Goal: Use online tool/utility: Utilize a website feature to perform a specific function

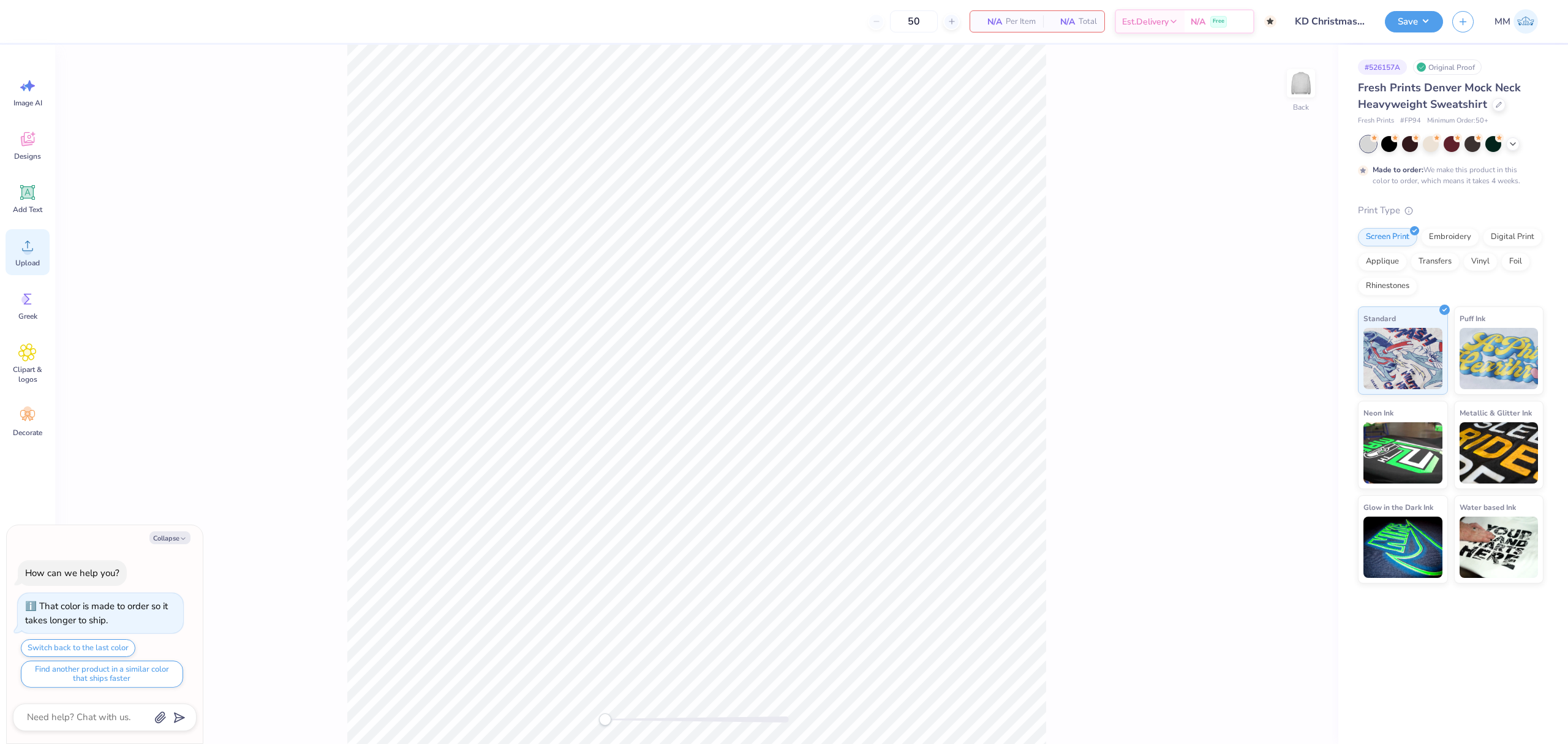
click at [29, 262] on span "Upload" at bounding box center [27, 263] width 24 height 10
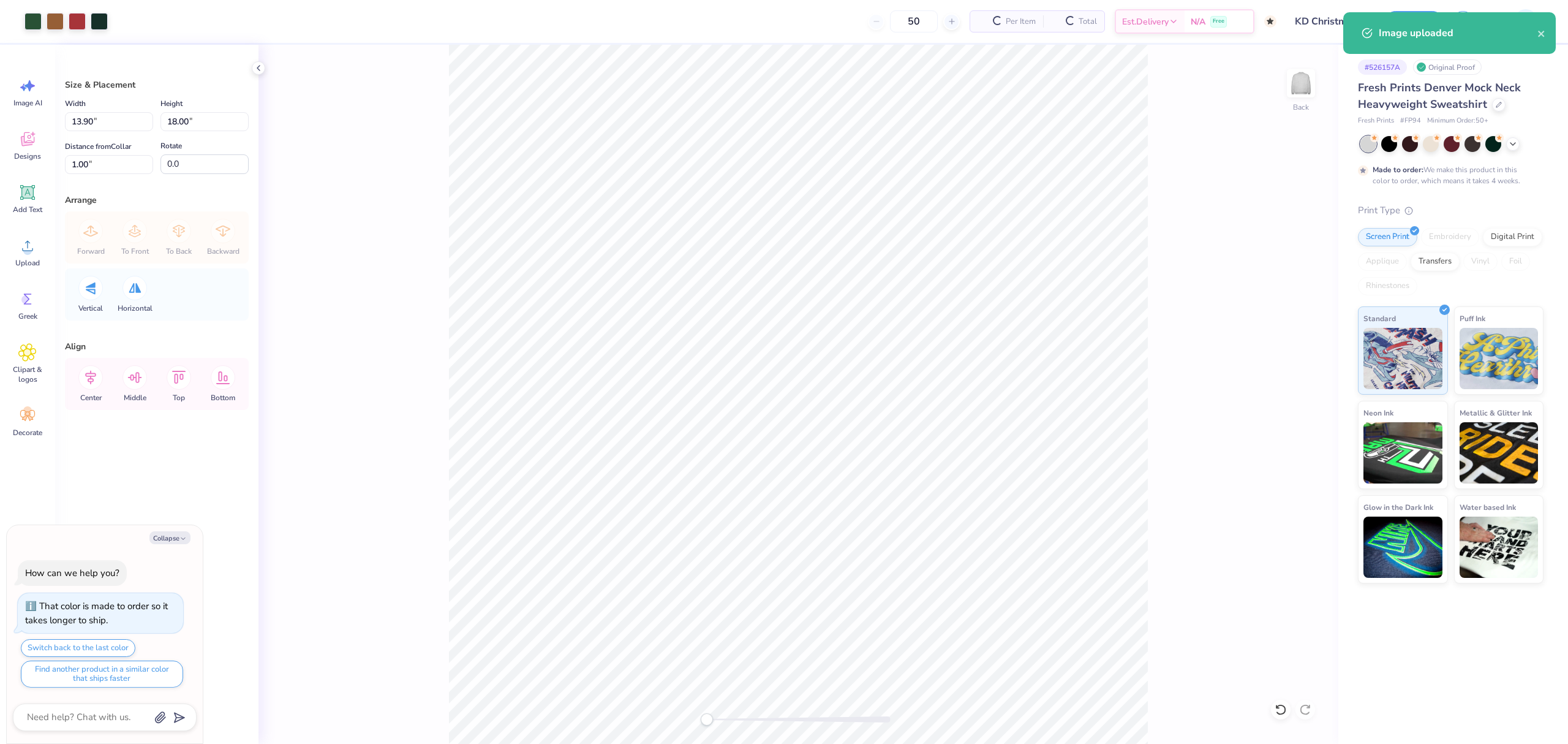
type textarea "x"
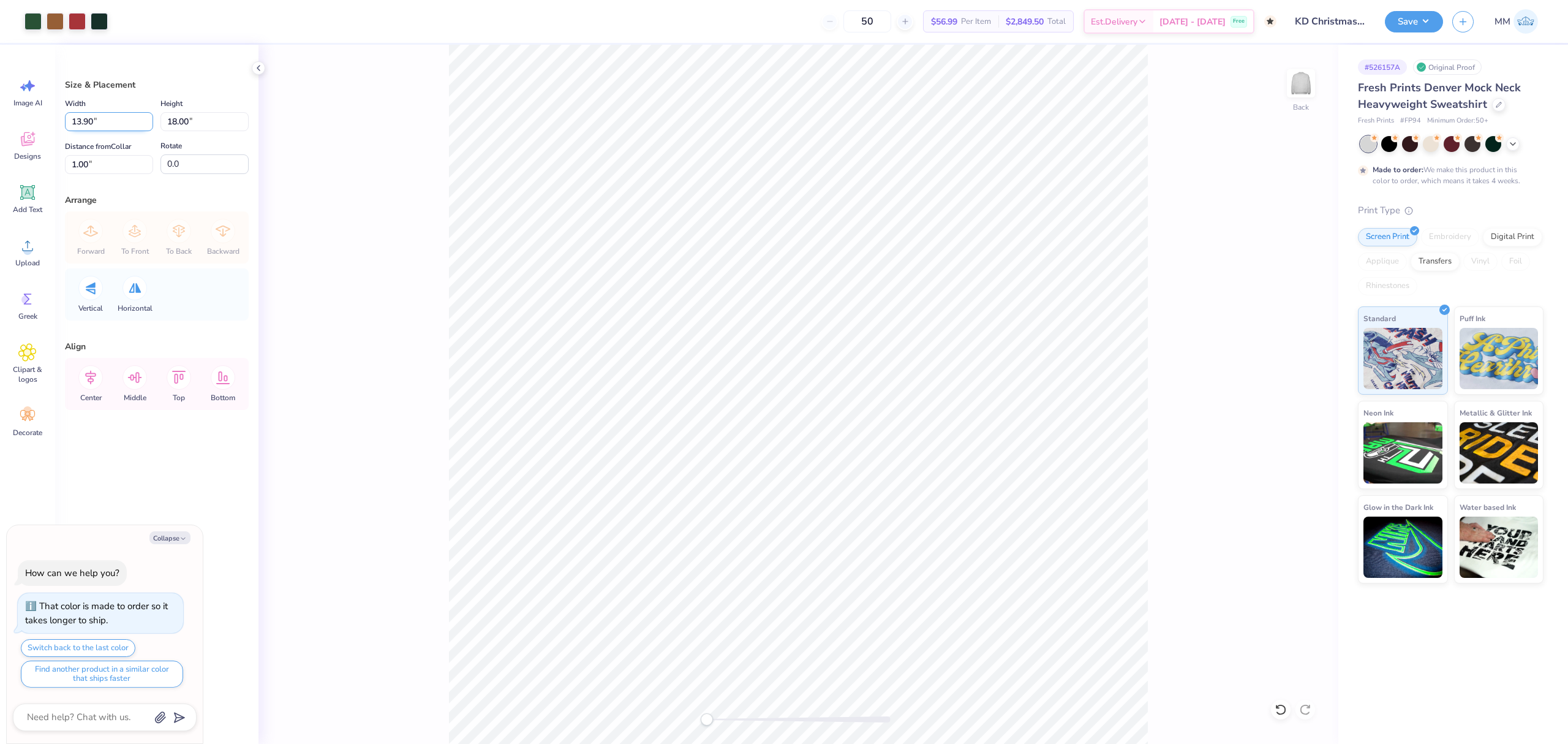
click at [108, 128] on input "13.90" at bounding box center [108, 121] width 88 height 19
type input "11"
type textarea "x"
type input "11.00"
type input "14.25"
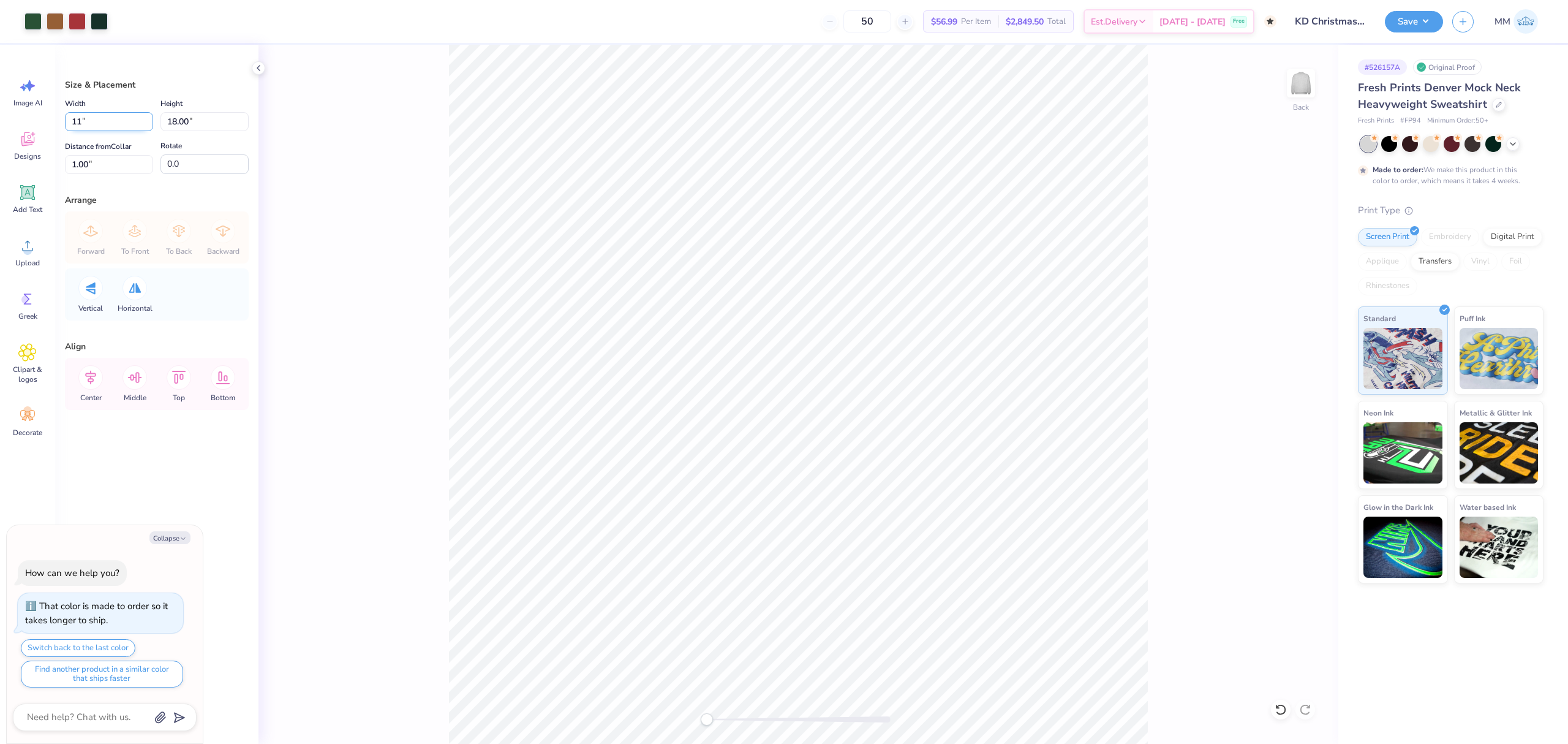
type input "2.88"
drag, startPoint x: 121, startPoint y: 121, endPoint x: 22, endPoint y: 108, distance: 99.8
click at [22, 108] on div "Art colors 50 $56.99 Per Item $2,849.50 Total Est. Delivery Oct 25 - 28 Free De…" at bounding box center [784, 372] width 1568 height 744
type input "9"
type textarea "x"
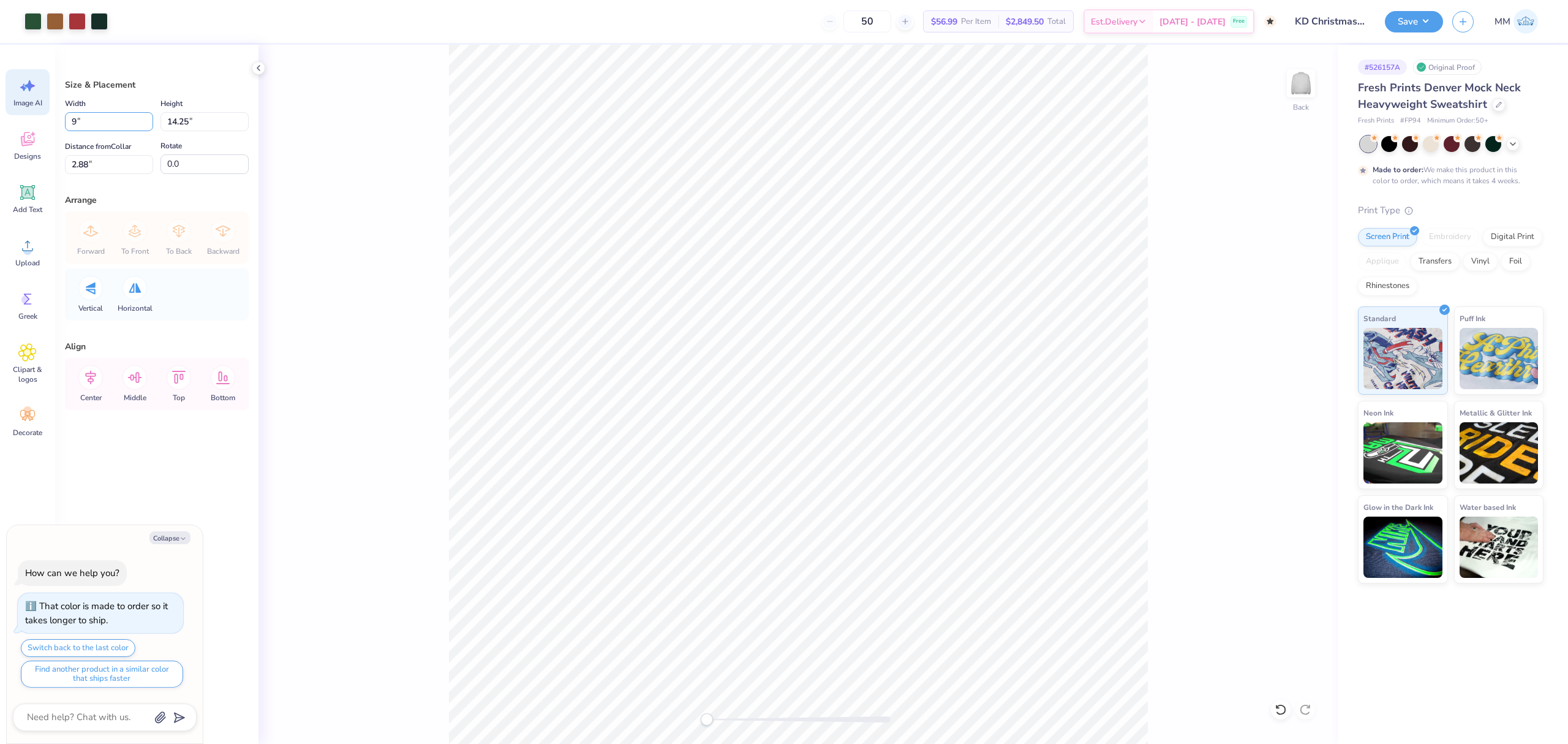
type input "9.00"
type input "11.66"
type input "4.17"
type textarea "x"
click at [80, 113] on input "9.00" at bounding box center [108, 121] width 88 height 19
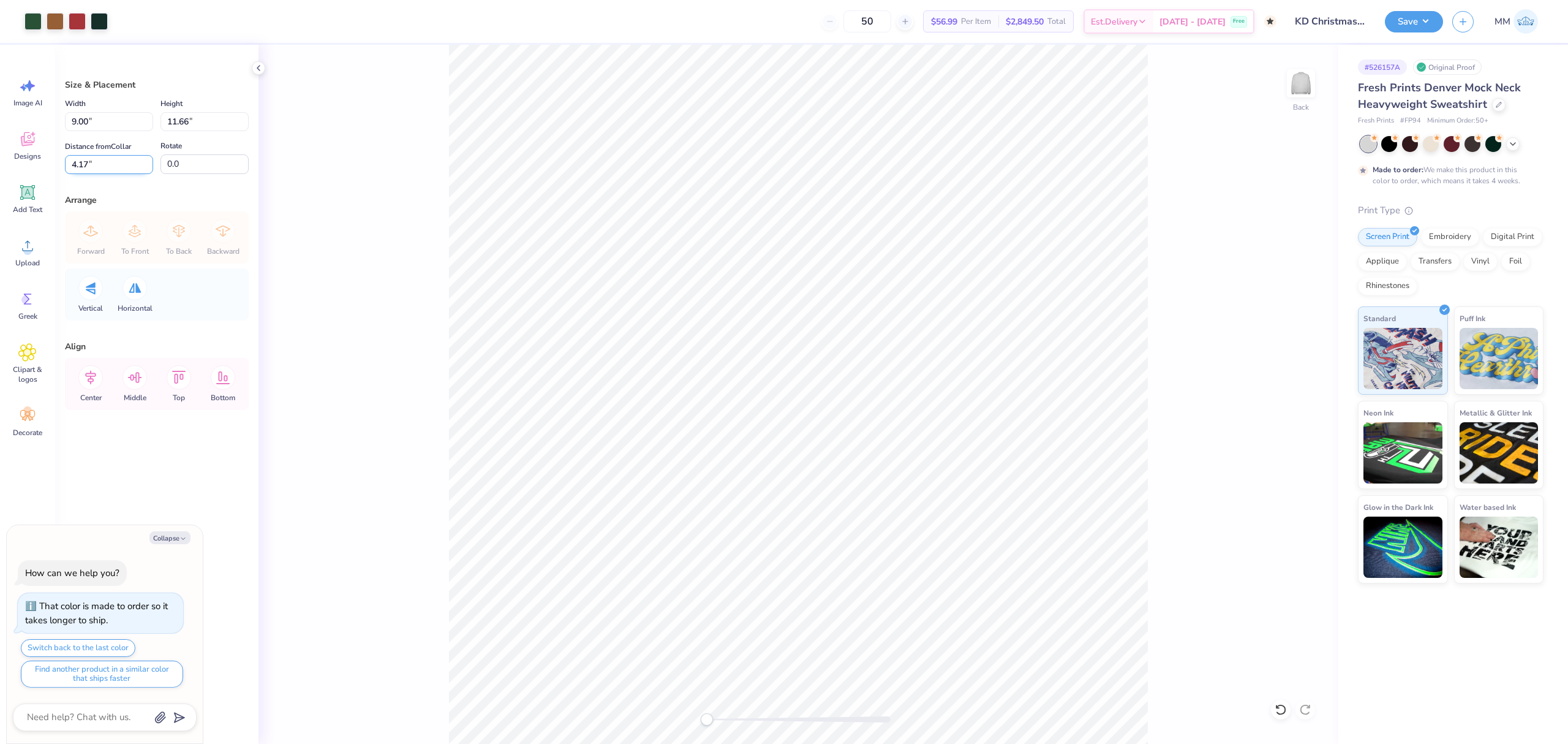
click at [113, 168] on input "4.17" at bounding box center [108, 164] width 88 height 19
type input "2"
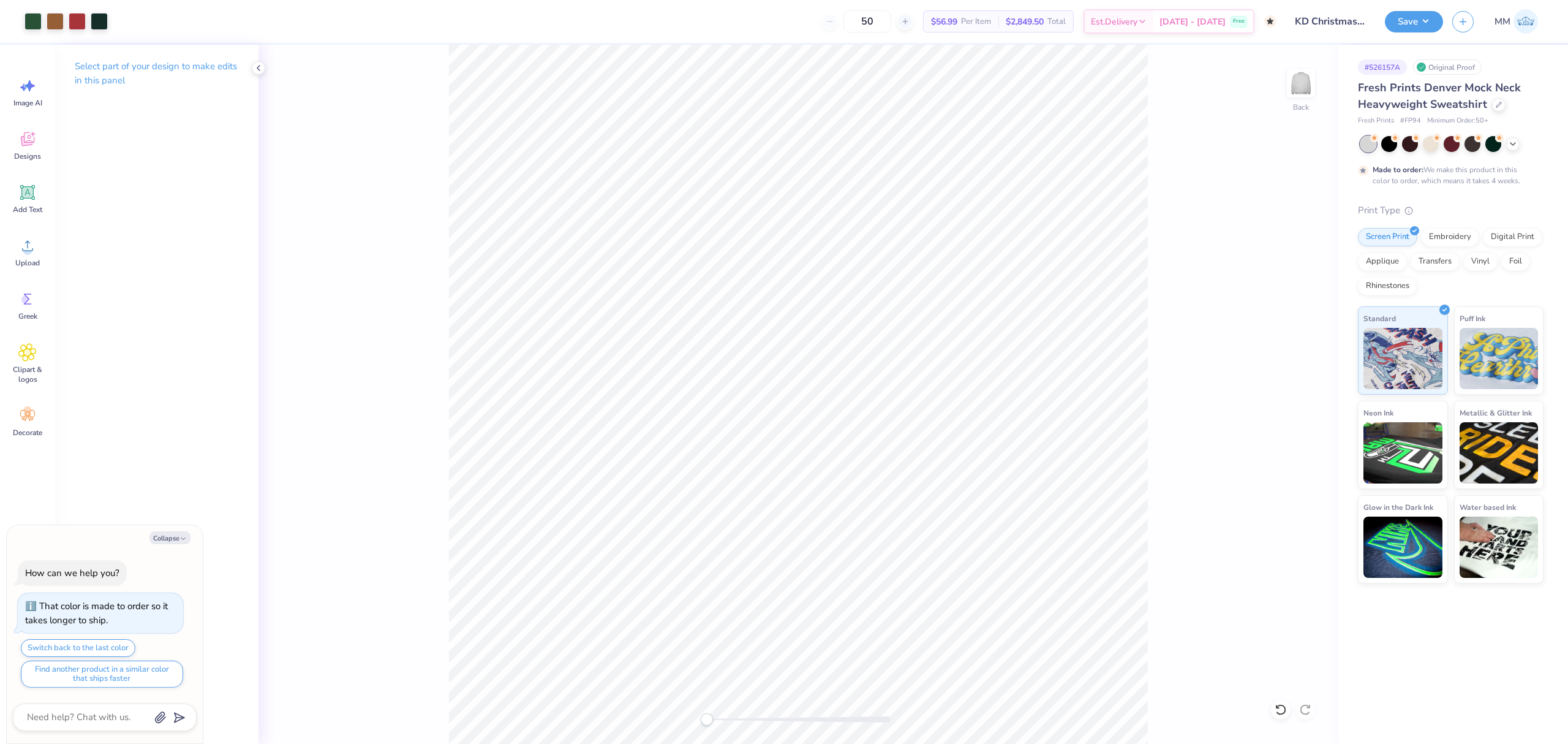
type textarea "x"
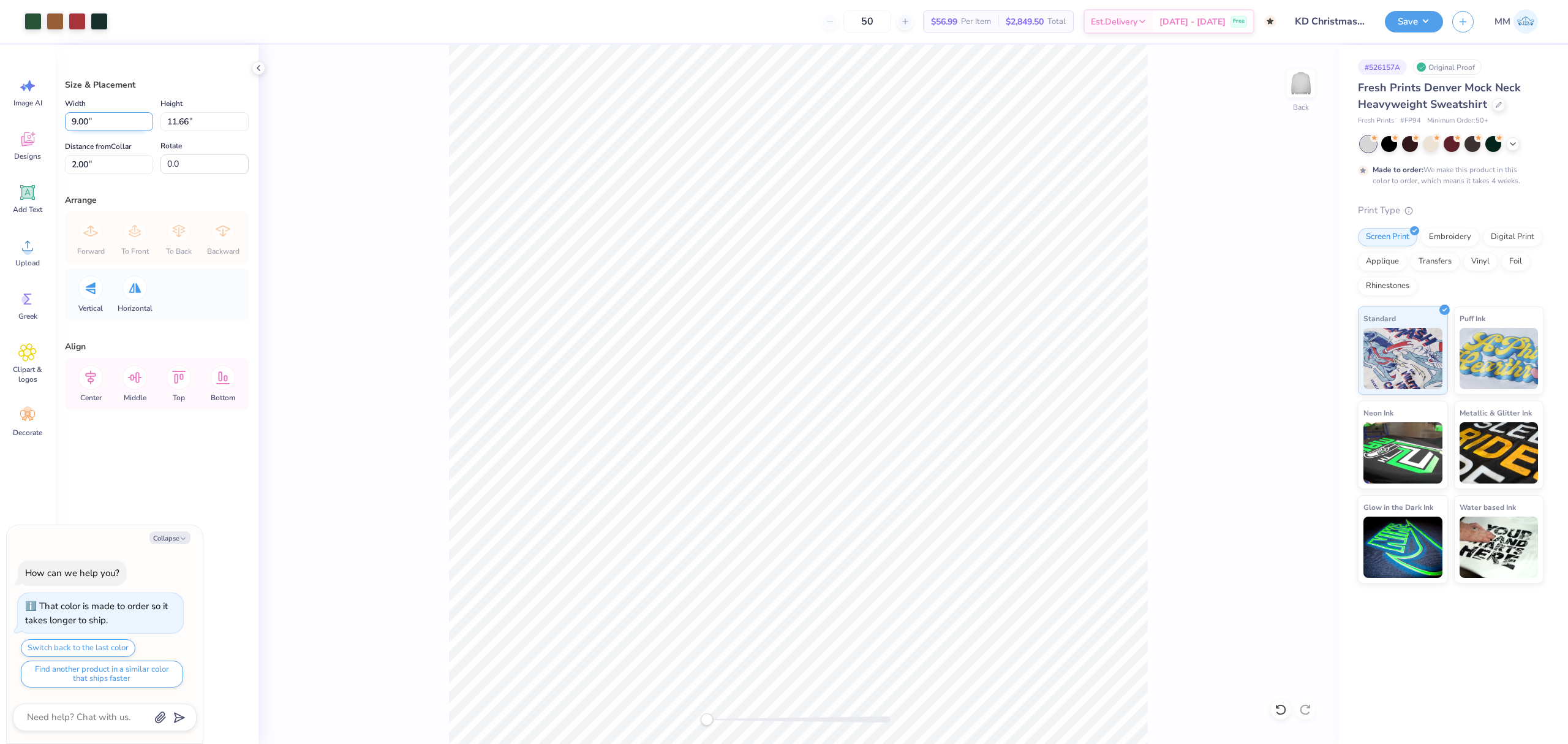
click at [81, 116] on input "9.00" at bounding box center [108, 121] width 88 height 19
drag, startPoint x: 221, startPoint y: 124, endPoint x: 140, endPoint y: 126, distance: 81.0
click at [140, 126] on div "Width 9.00 9.00 " Height 11.66 11.66 "" at bounding box center [156, 113] width 184 height 35
type input "10"
type textarea "x"
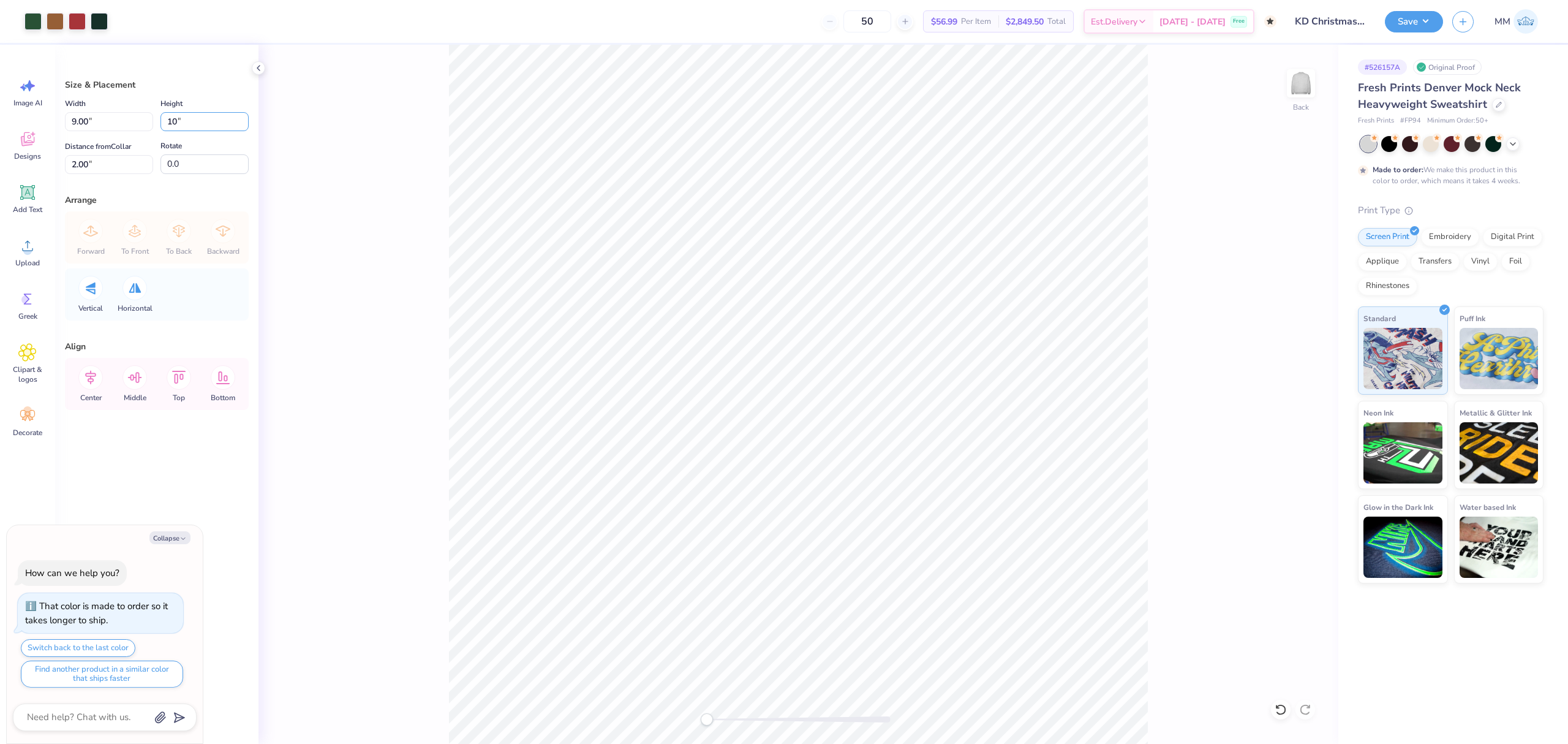
type input "7.72"
type input "10.00"
click at [98, 159] on input "2.83" at bounding box center [108, 164] width 88 height 19
type input "2"
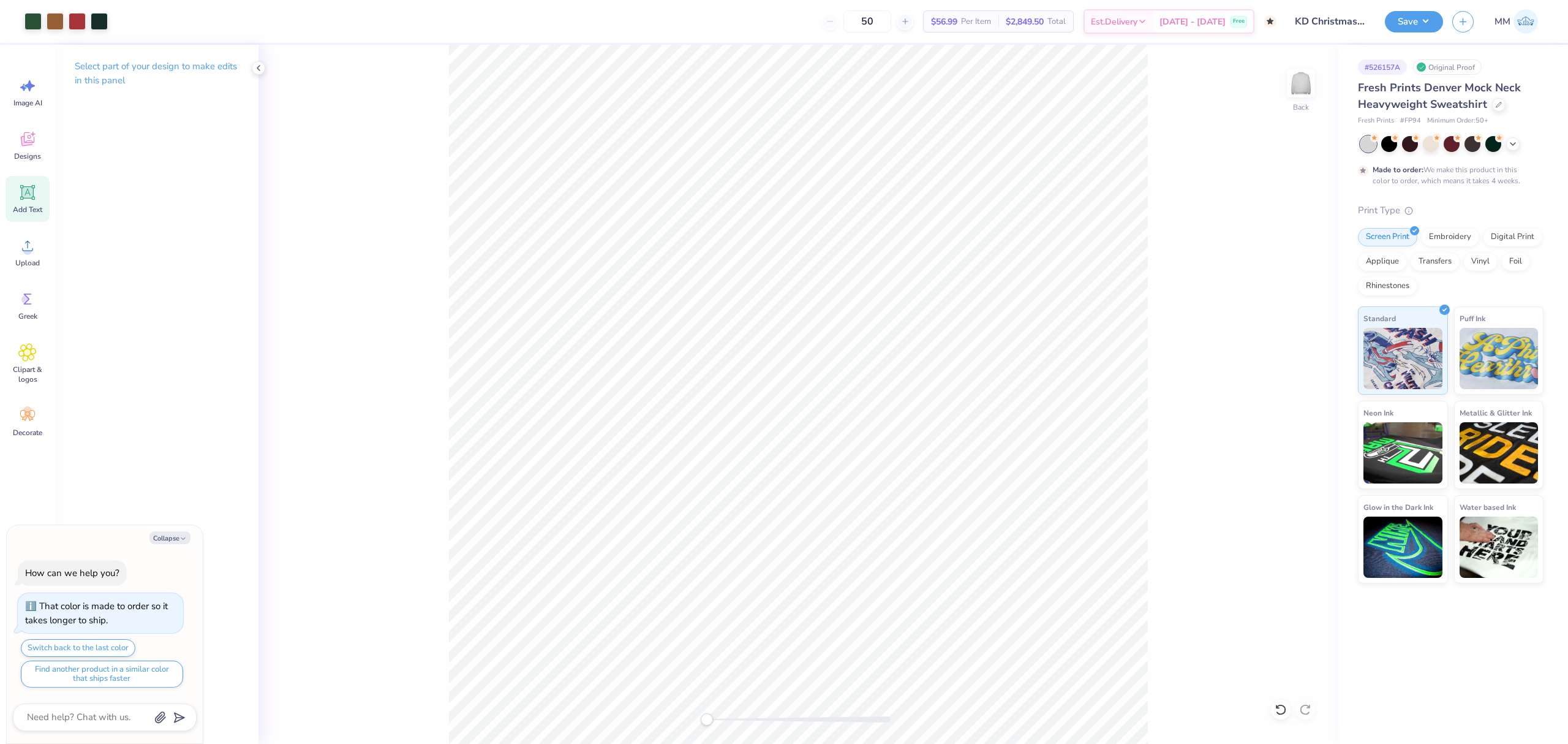
click at [35, 199] on icon at bounding box center [27, 192] width 18 height 18
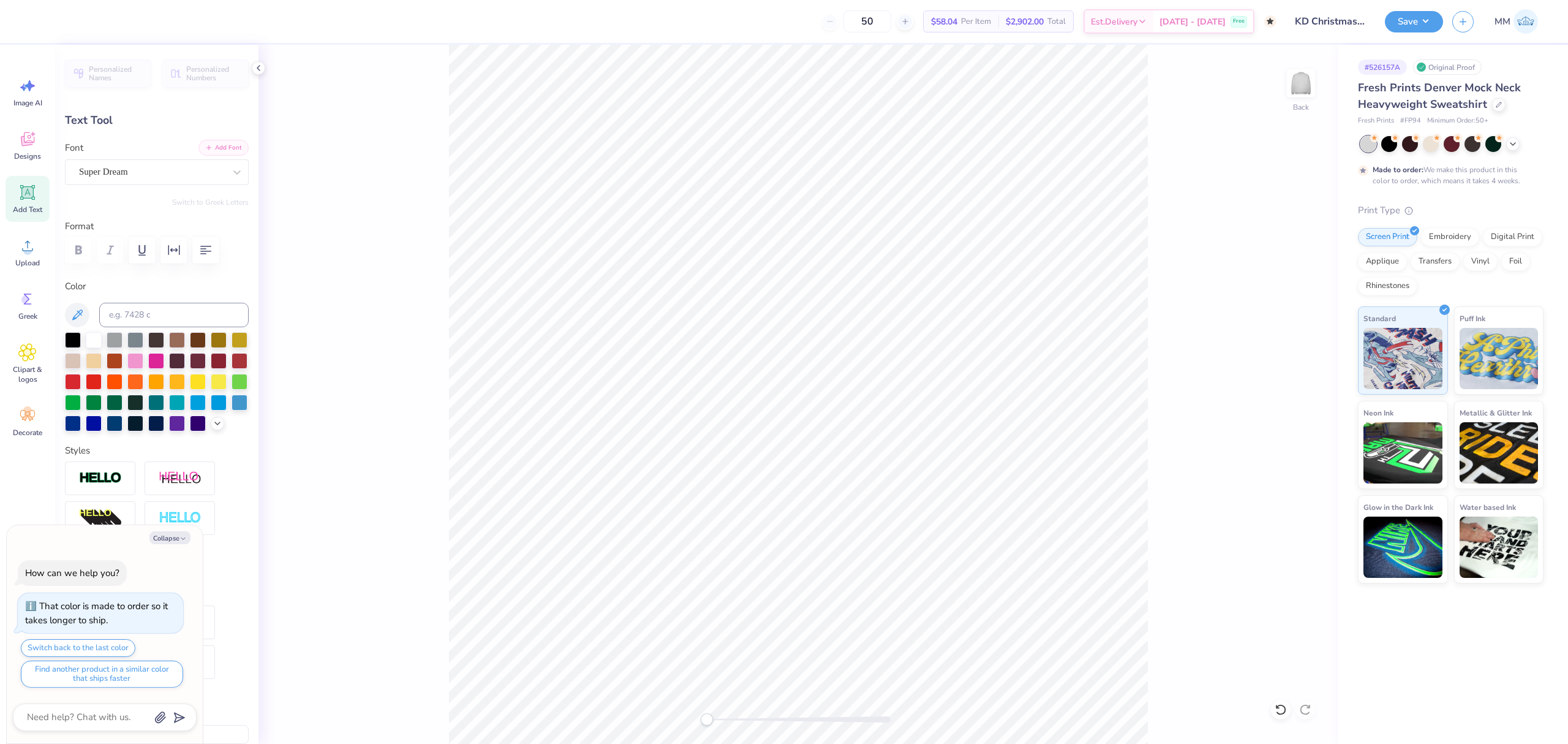
click at [219, 142] on button "Add Font" at bounding box center [223, 147] width 50 height 16
type textarea "x"
click at [157, 307] on input at bounding box center [174, 314] width 149 height 24
type input "1807"
type textarea "x"
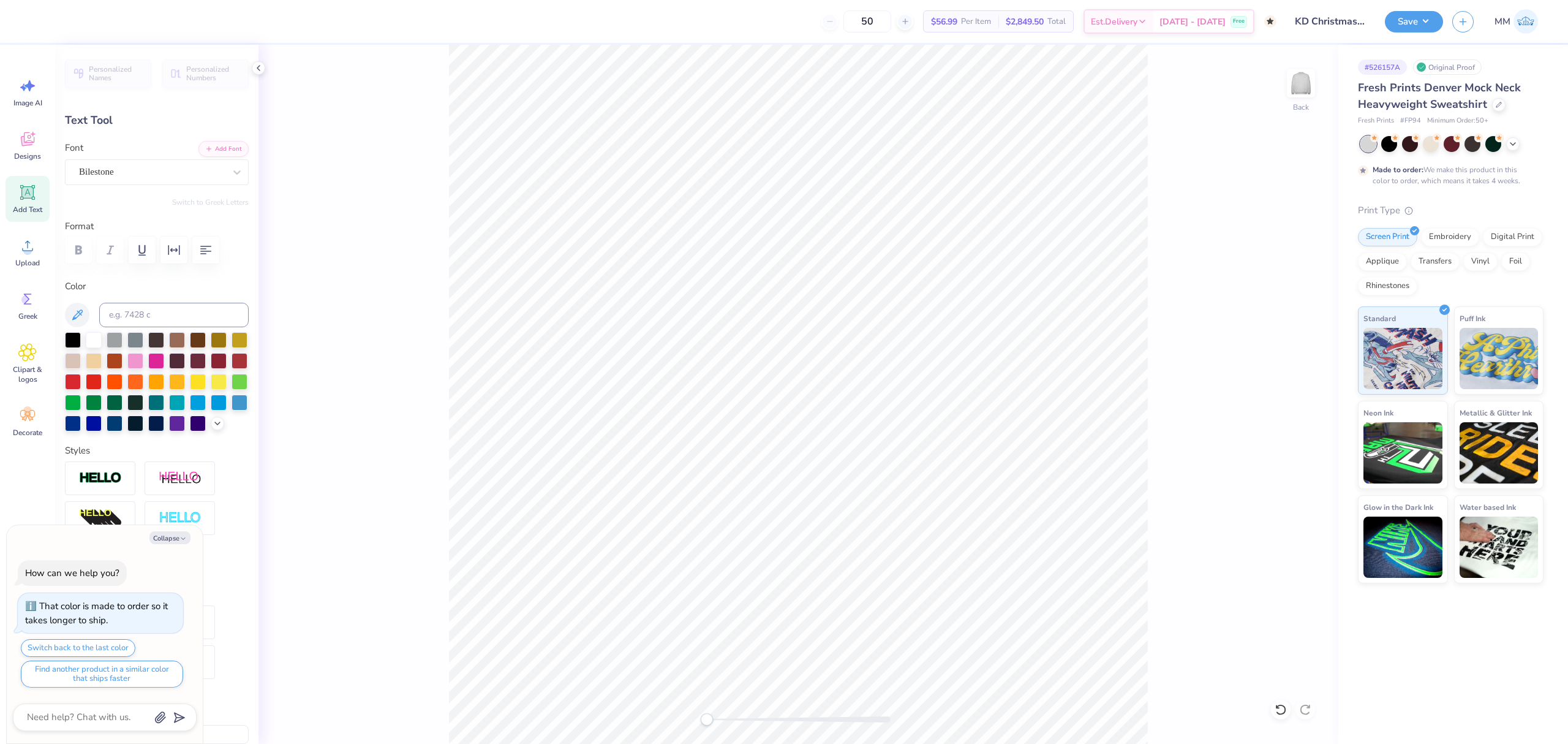
type textarea "Christmas"
type textarea "x"
type input "8.15"
type input "1.94"
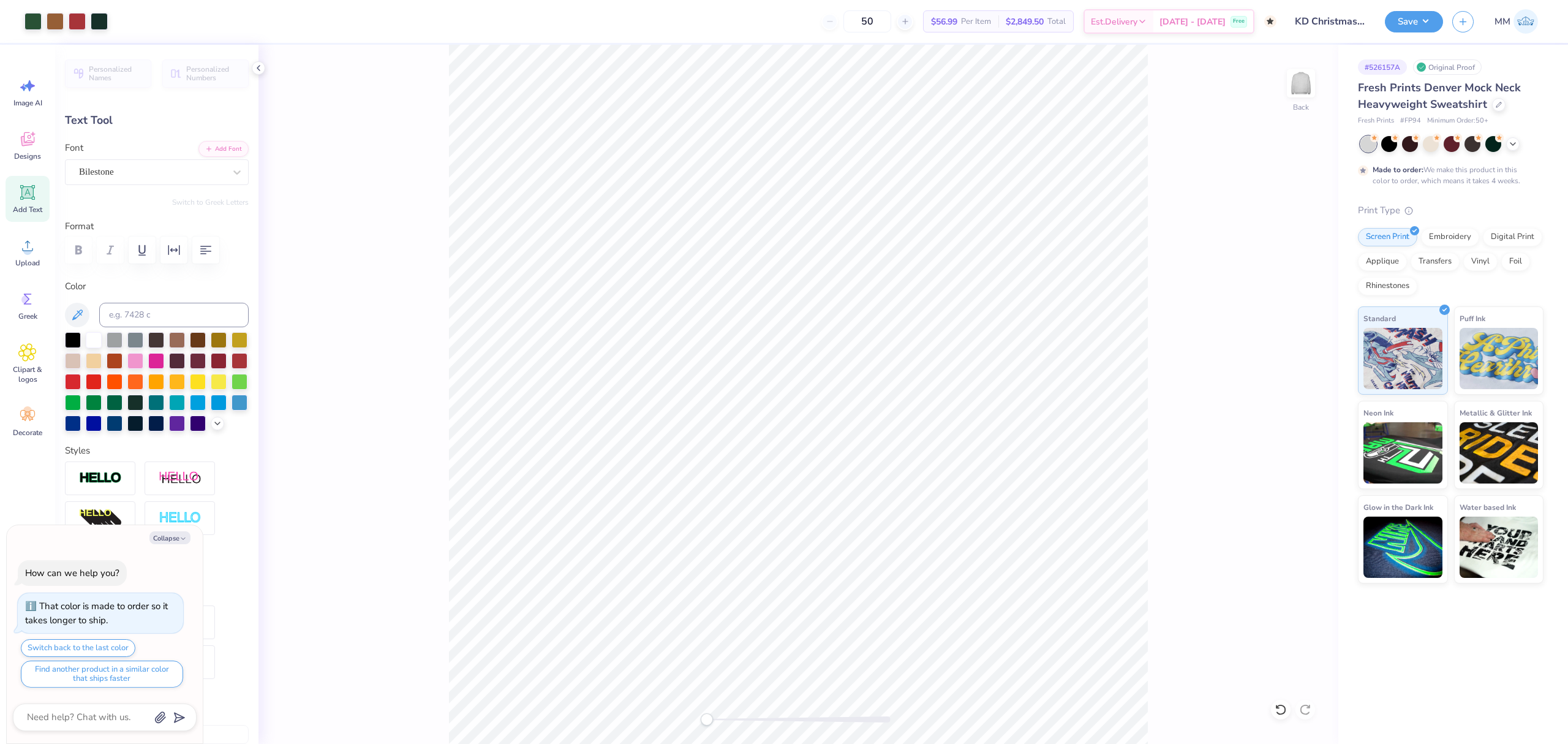
type input "13.37"
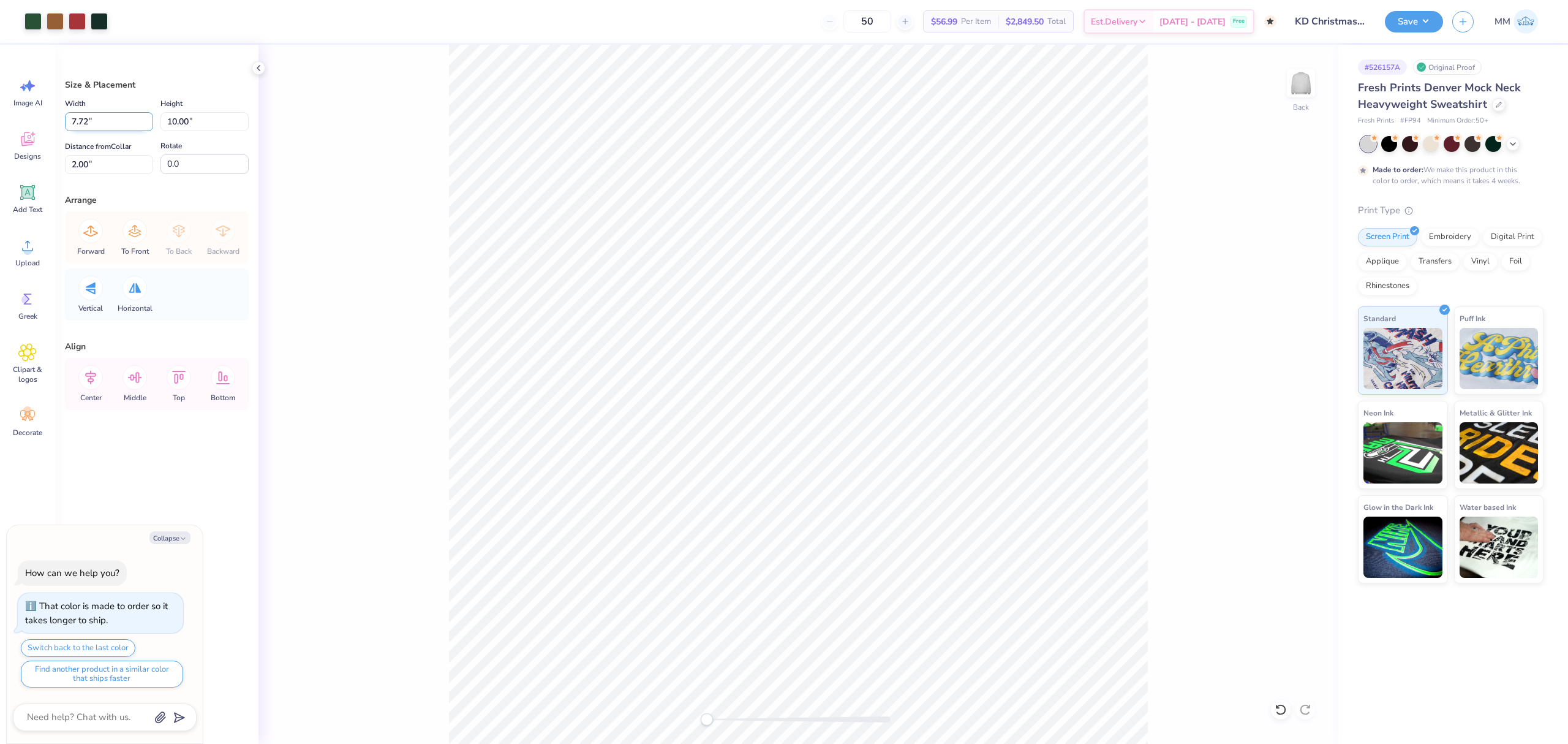
click at [104, 118] on input "7.72" at bounding box center [108, 121] width 88 height 19
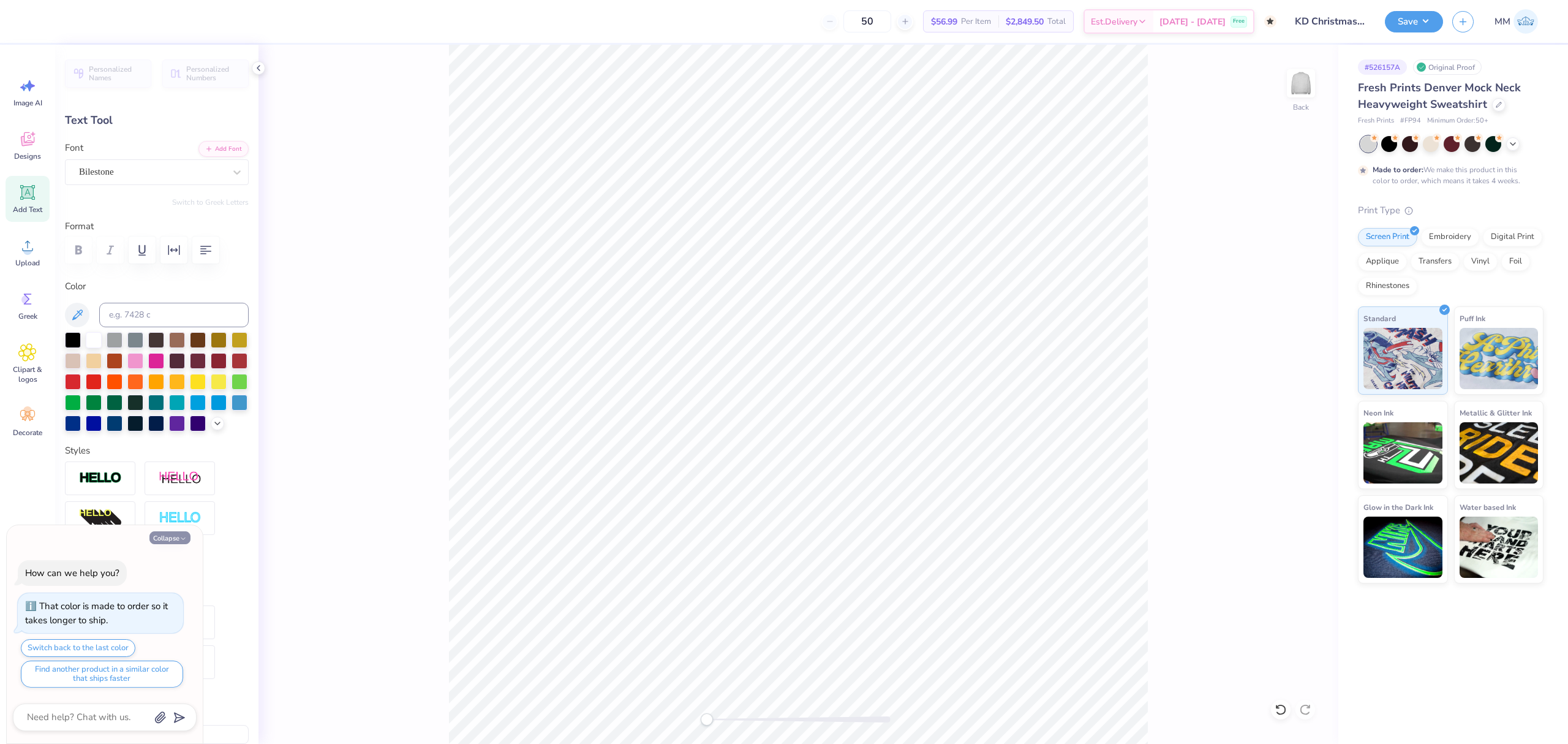
click at [165, 534] on button "Collapse" at bounding box center [170, 537] width 41 height 13
type textarea "x"
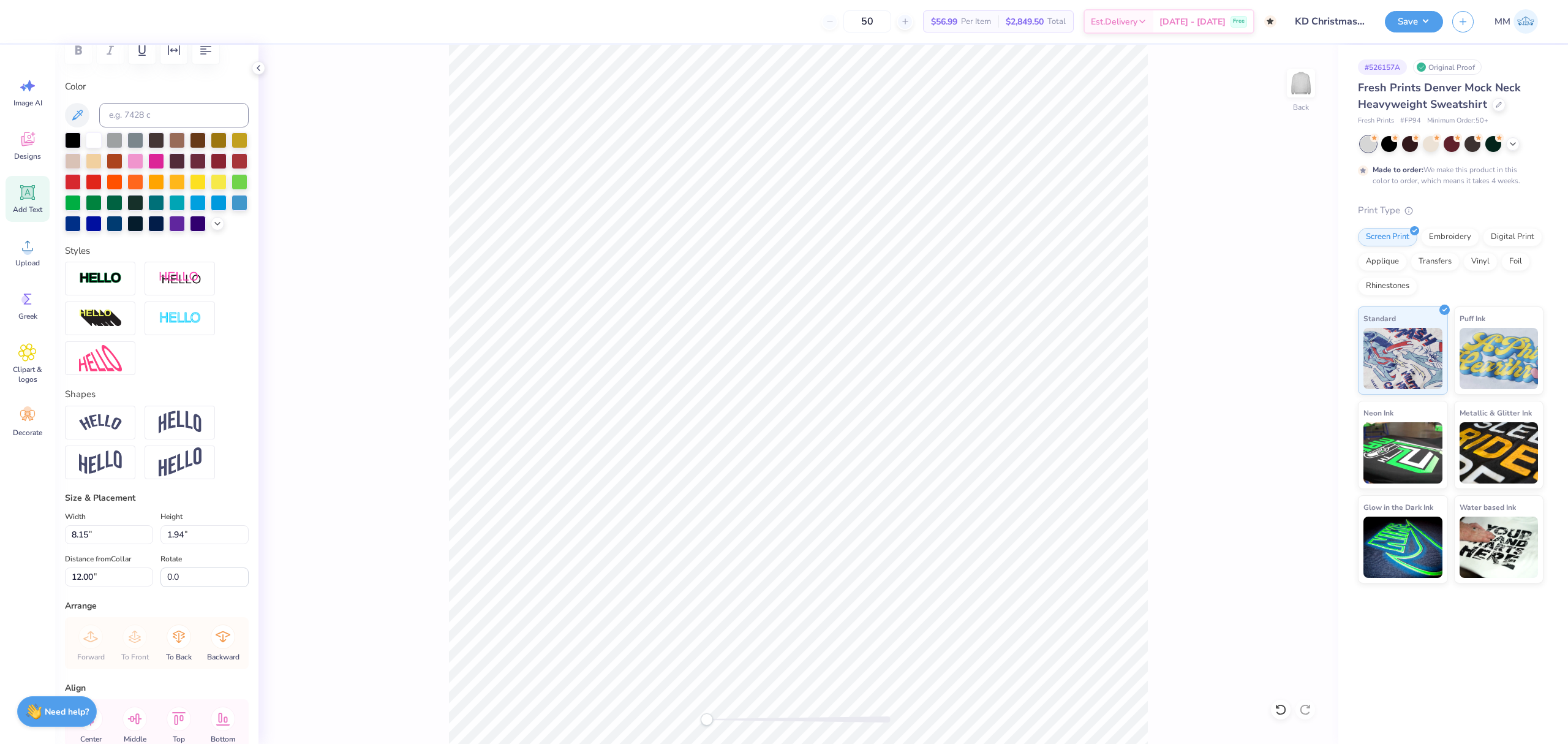
scroll to position [290, 0]
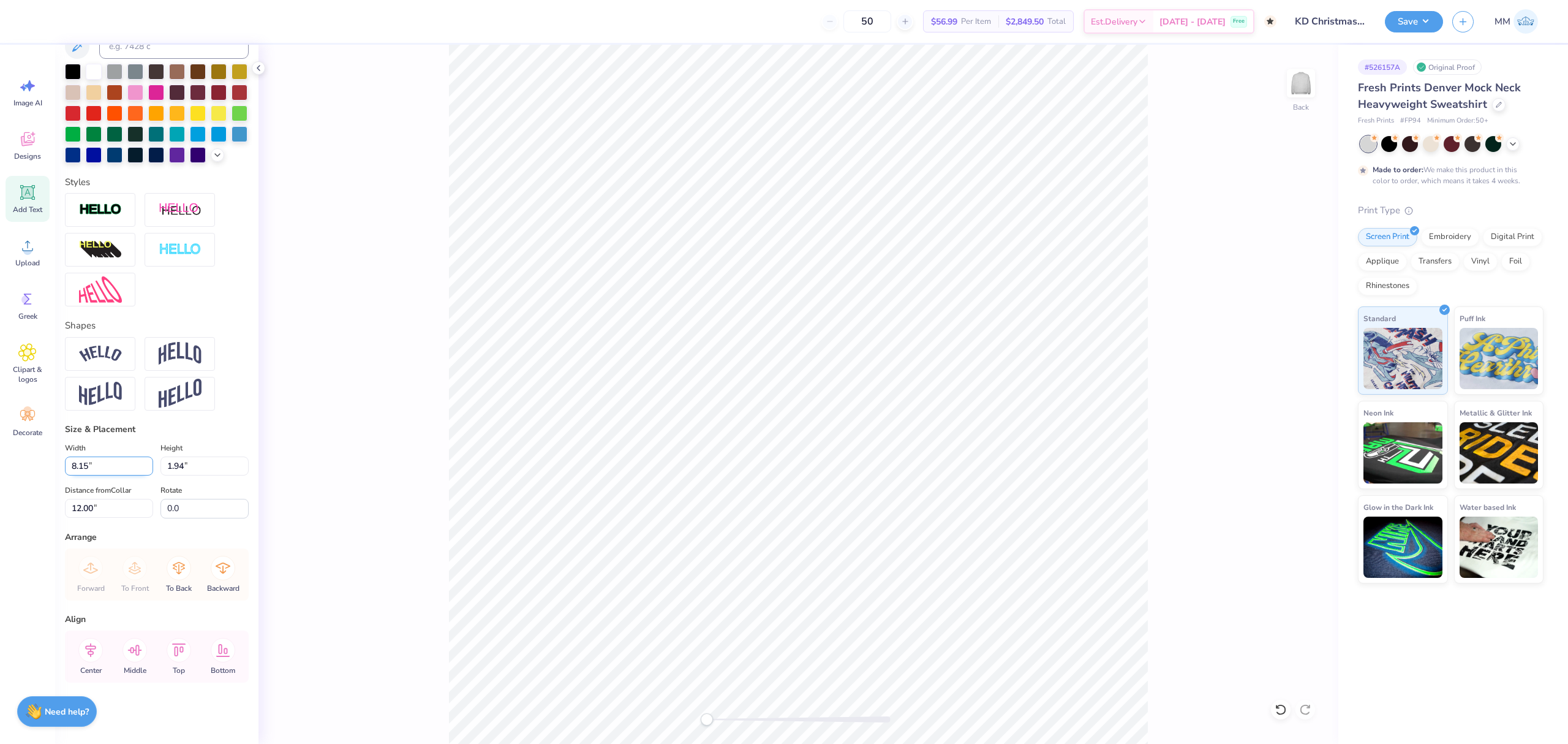
click at [102, 468] on input "8.15" at bounding box center [108, 465] width 88 height 19
paste input "7.72"
type input "7.72"
type input "1.84"
type input "12.05"
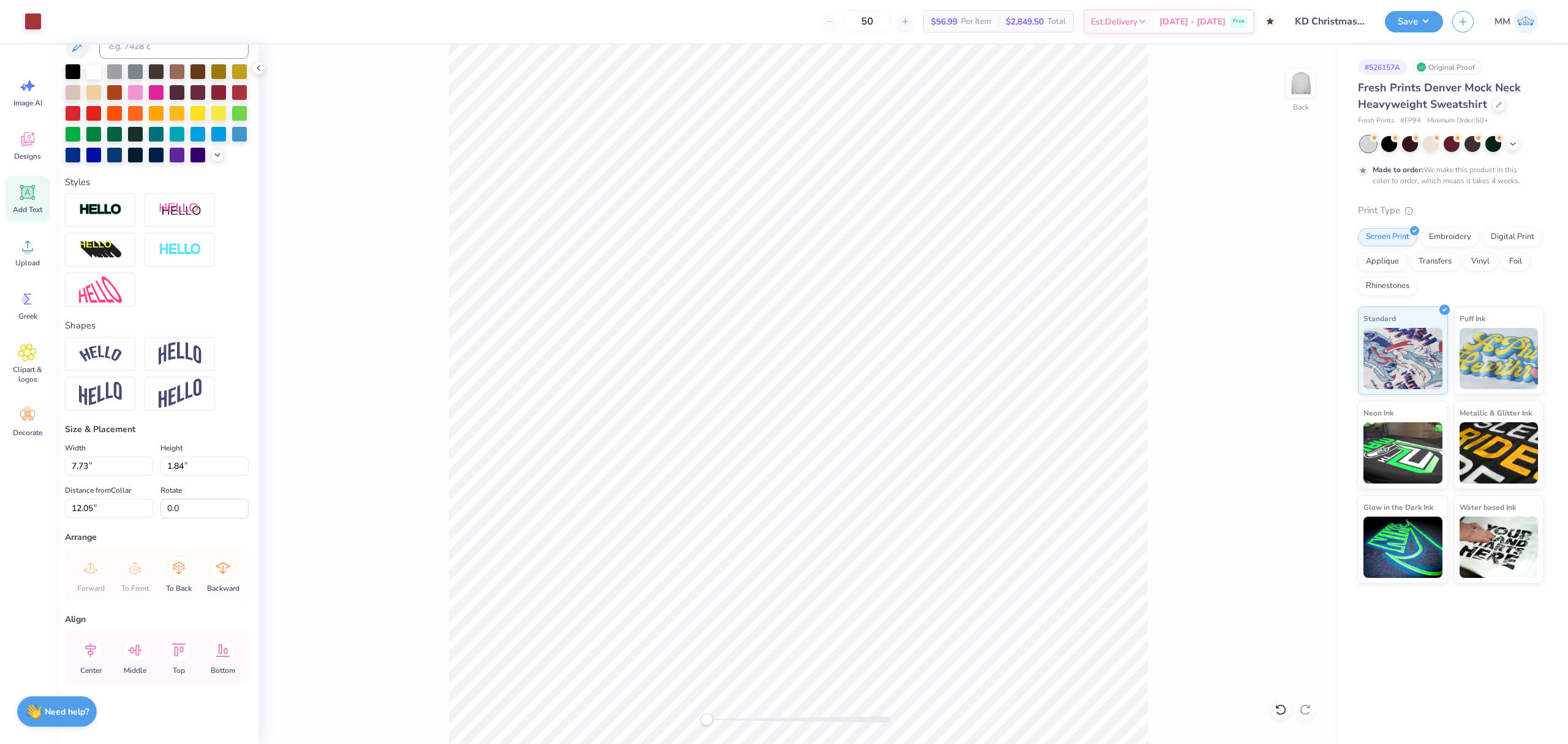
type input "7.72"
click at [862, 518] on li "Duplicate" at bounding box center [885, 510] width 96 height 24
type input "12.75"
paste textarea "2 0 2 5"
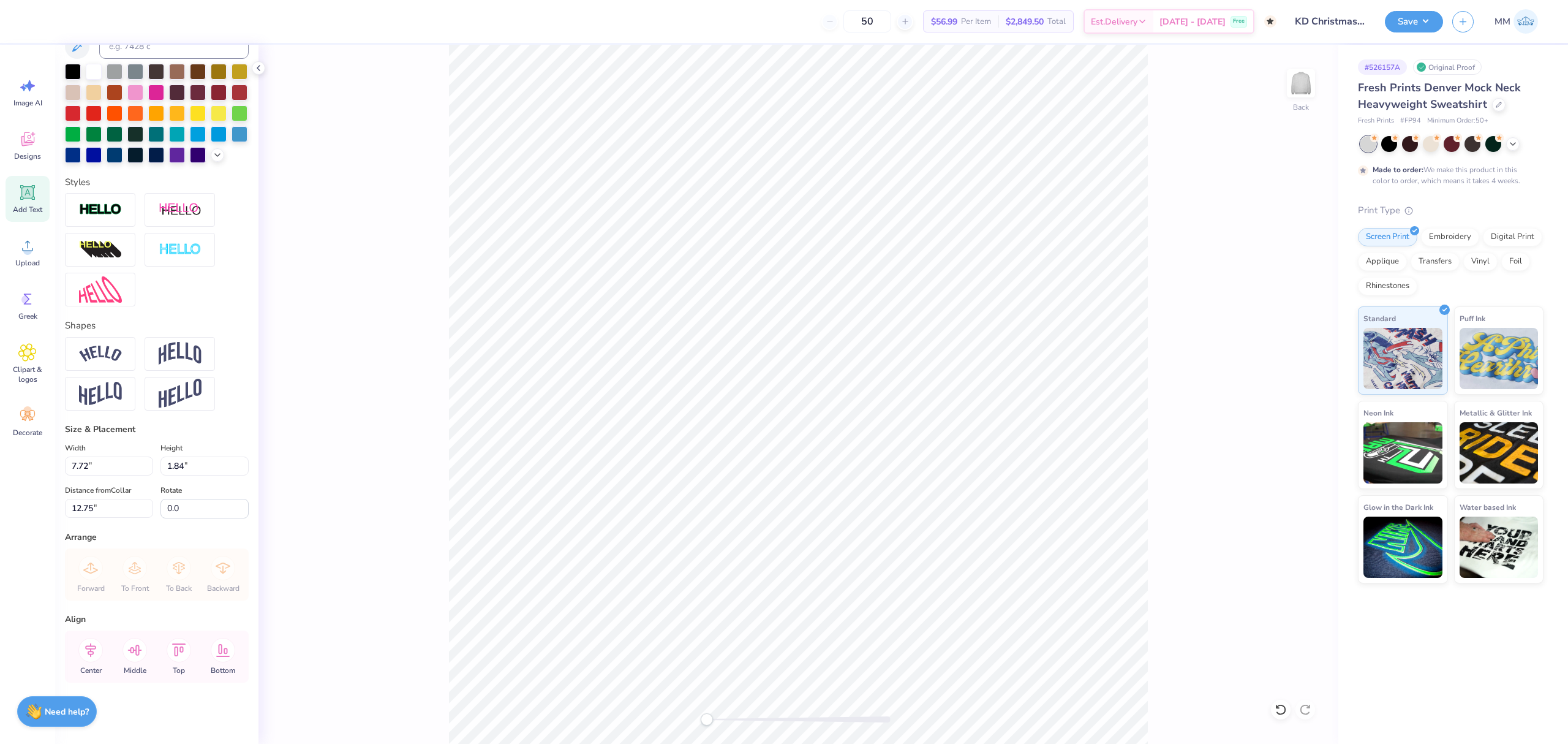
type textarea "2 0 2 5"
type input "7.35"
type input "1.46"
type input "12.94"
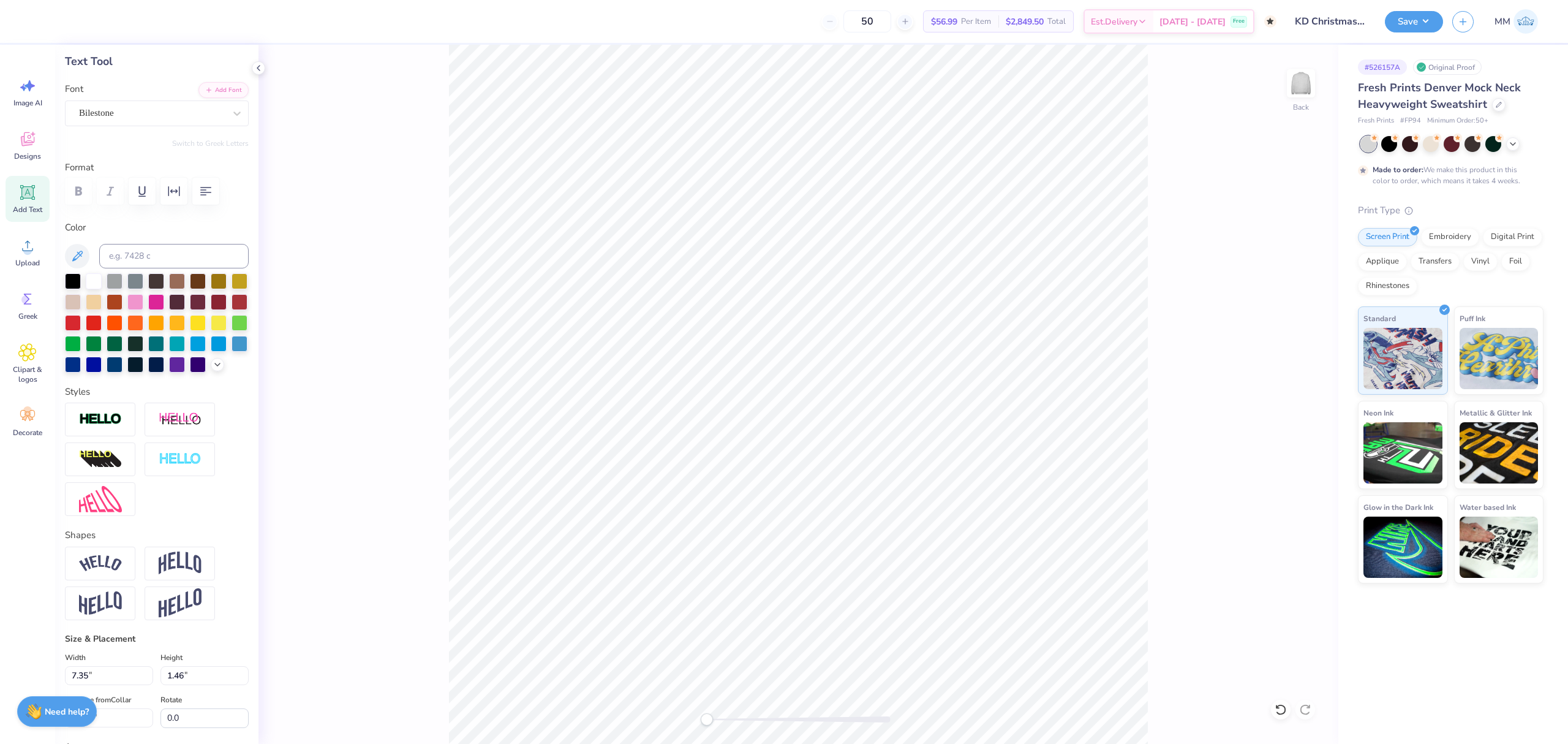
scroll to position [0, 0]
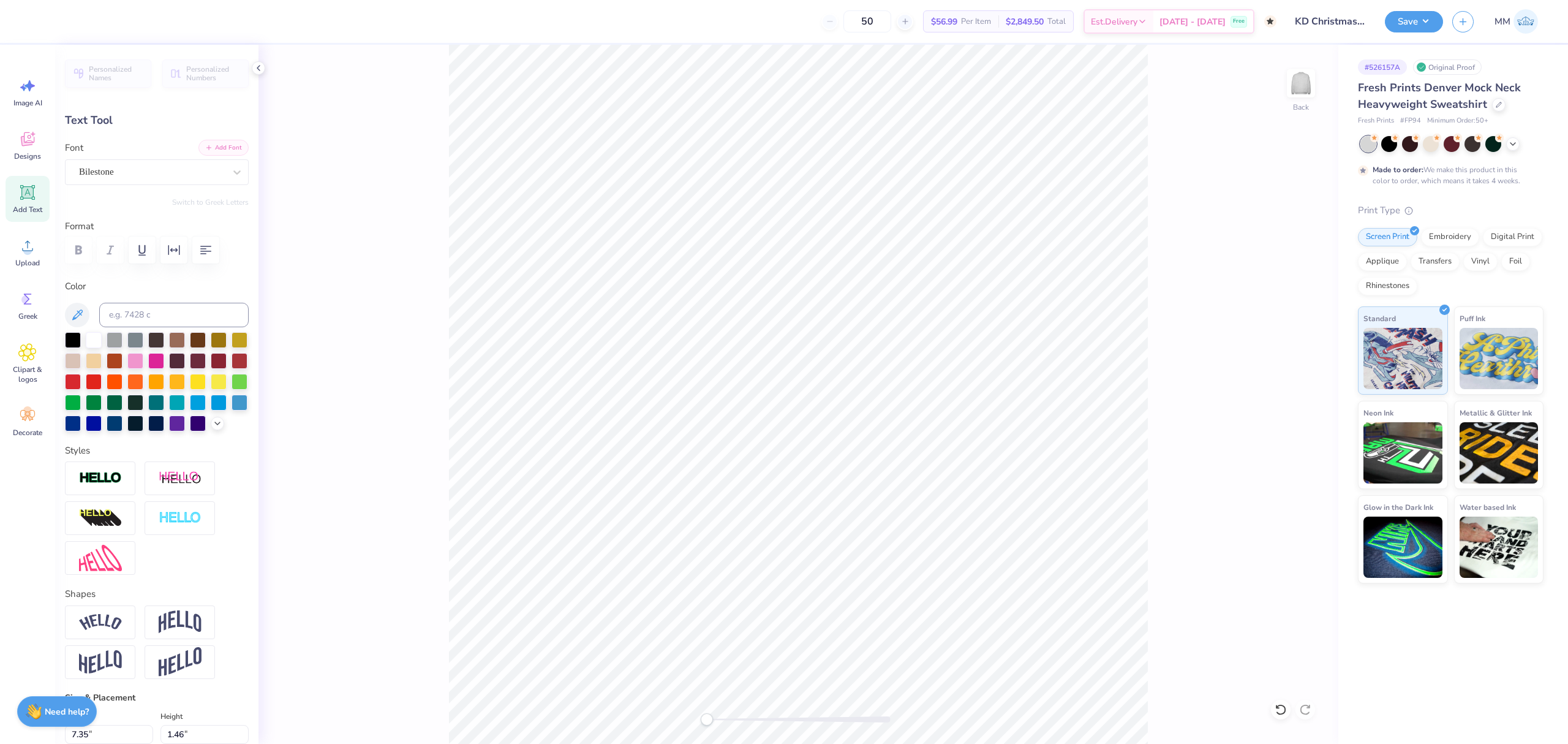
click at [230, 154] on button "Add Font" at bounding box center [223, 147] width 50 height 16
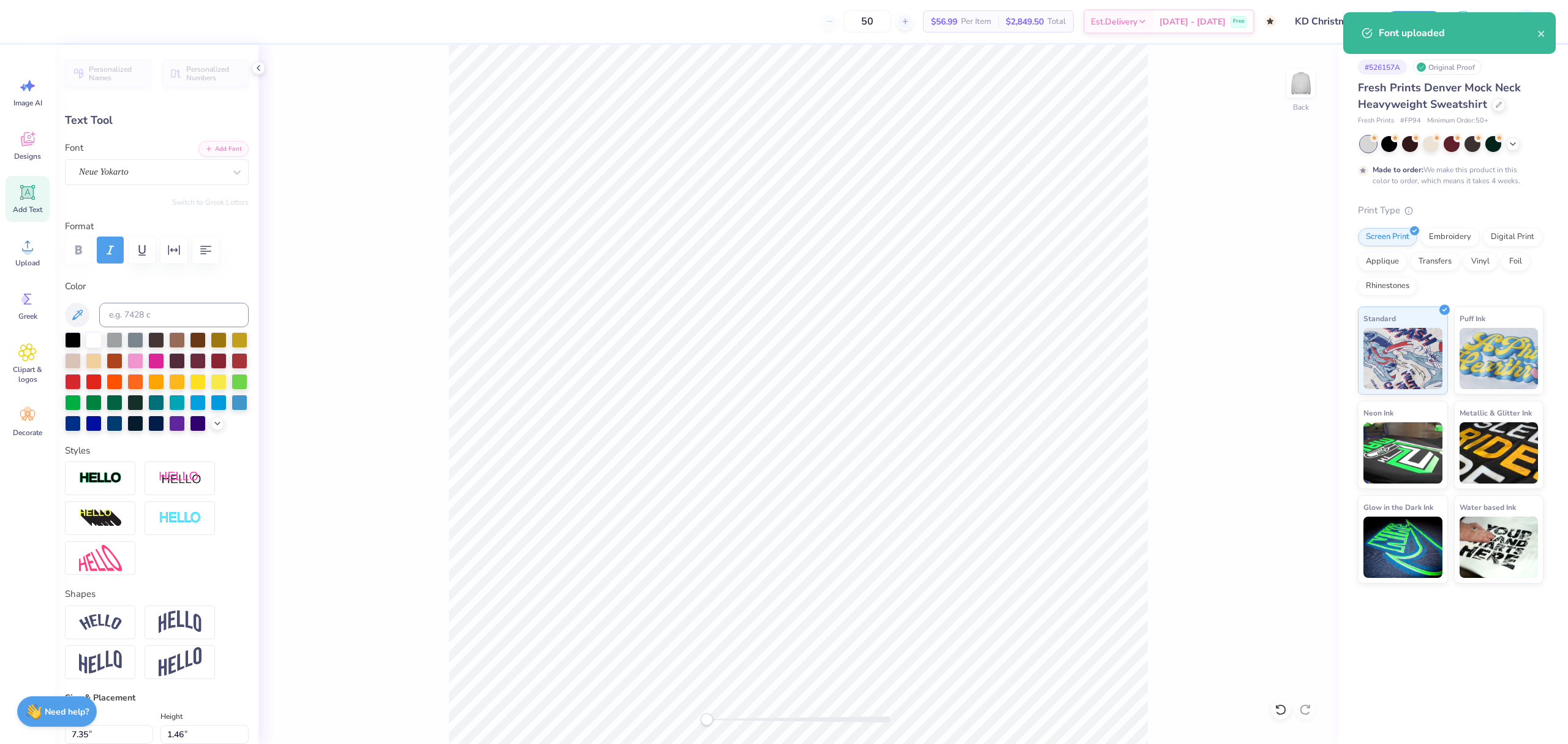
type input "2.79"
type input "0.47"
type input "14.02"
type input "2.96"
type input "0.50"
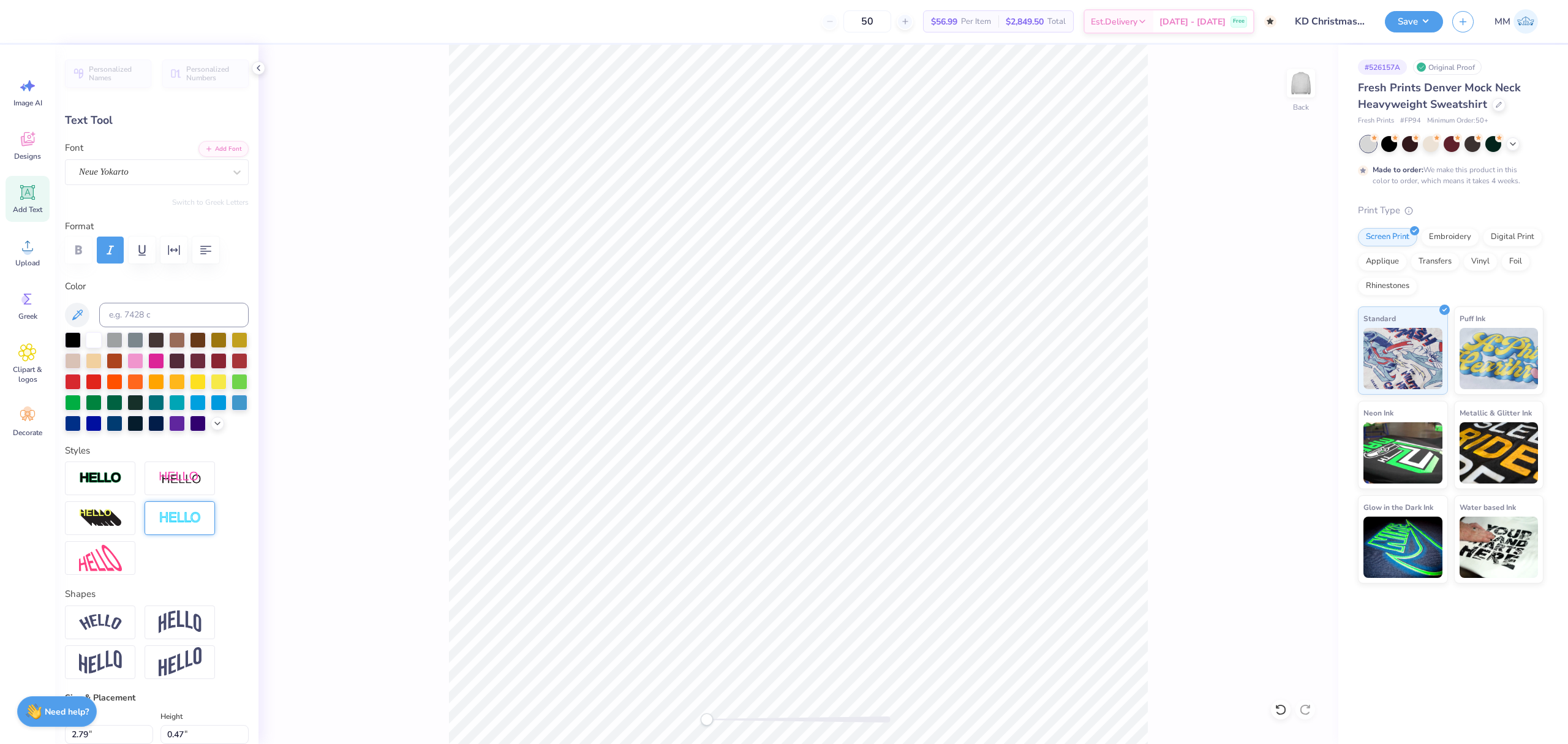
type input "13.59"
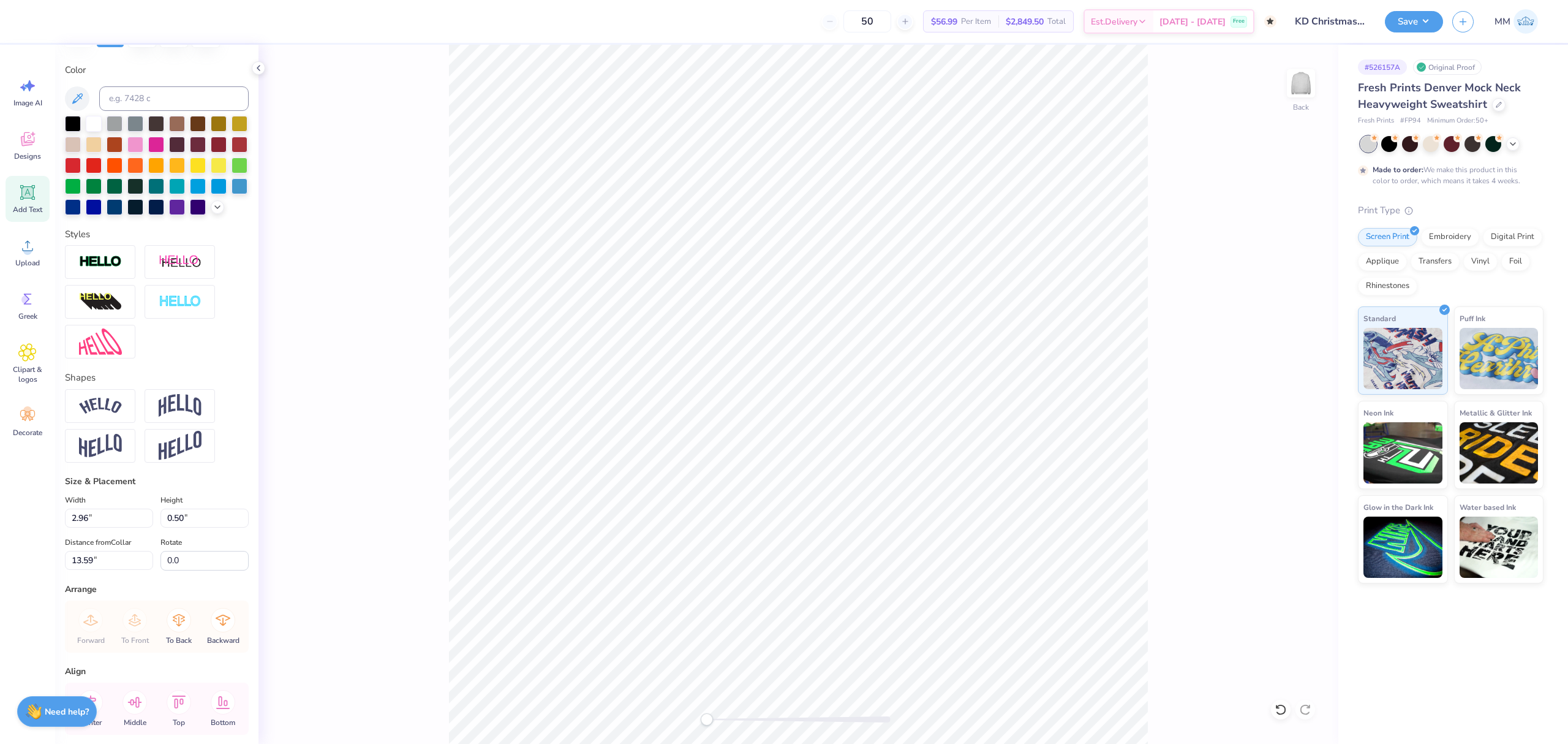
scroll to position [290, 0]
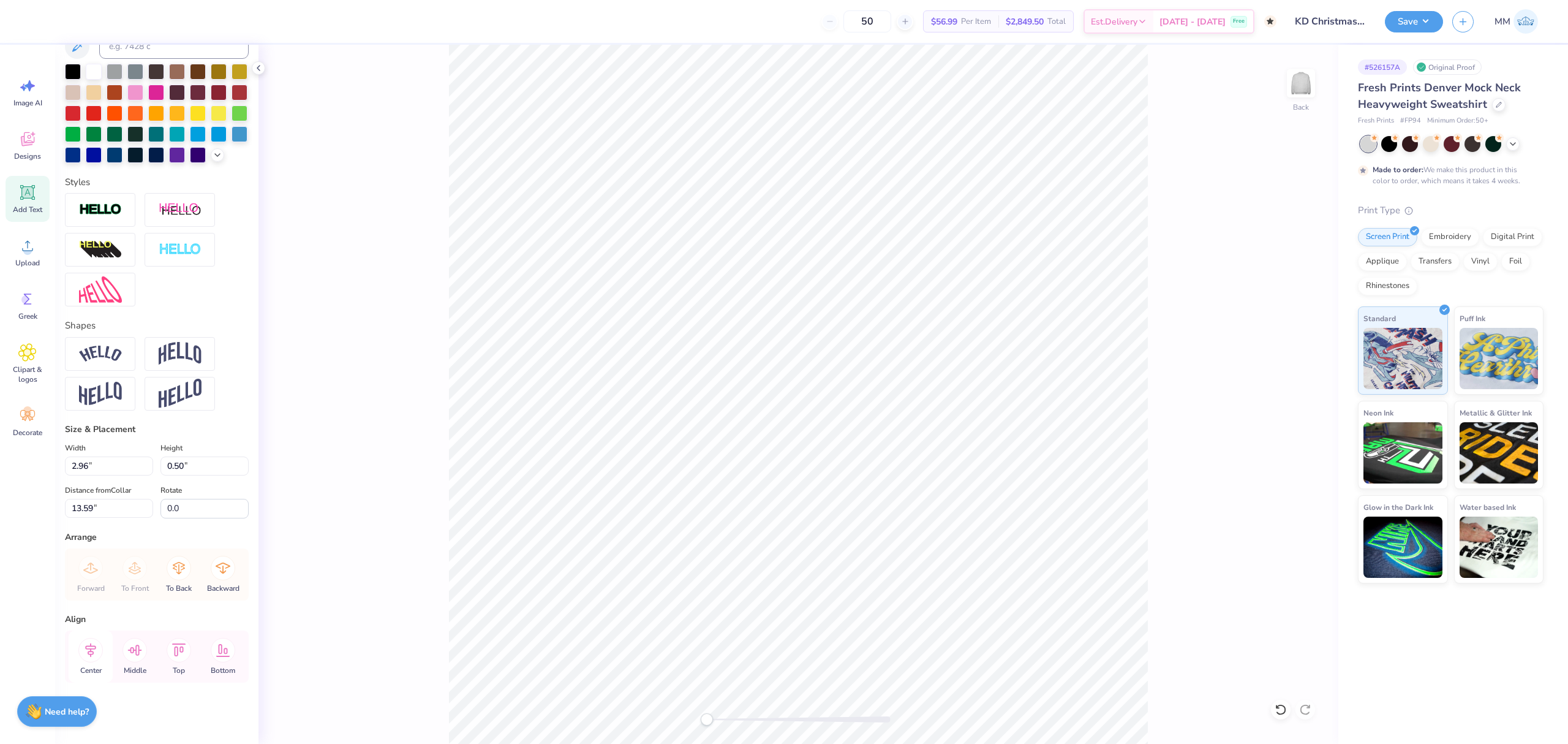
click at [92, 642] on icon at bounding box center [90, 649] width 24 height 24
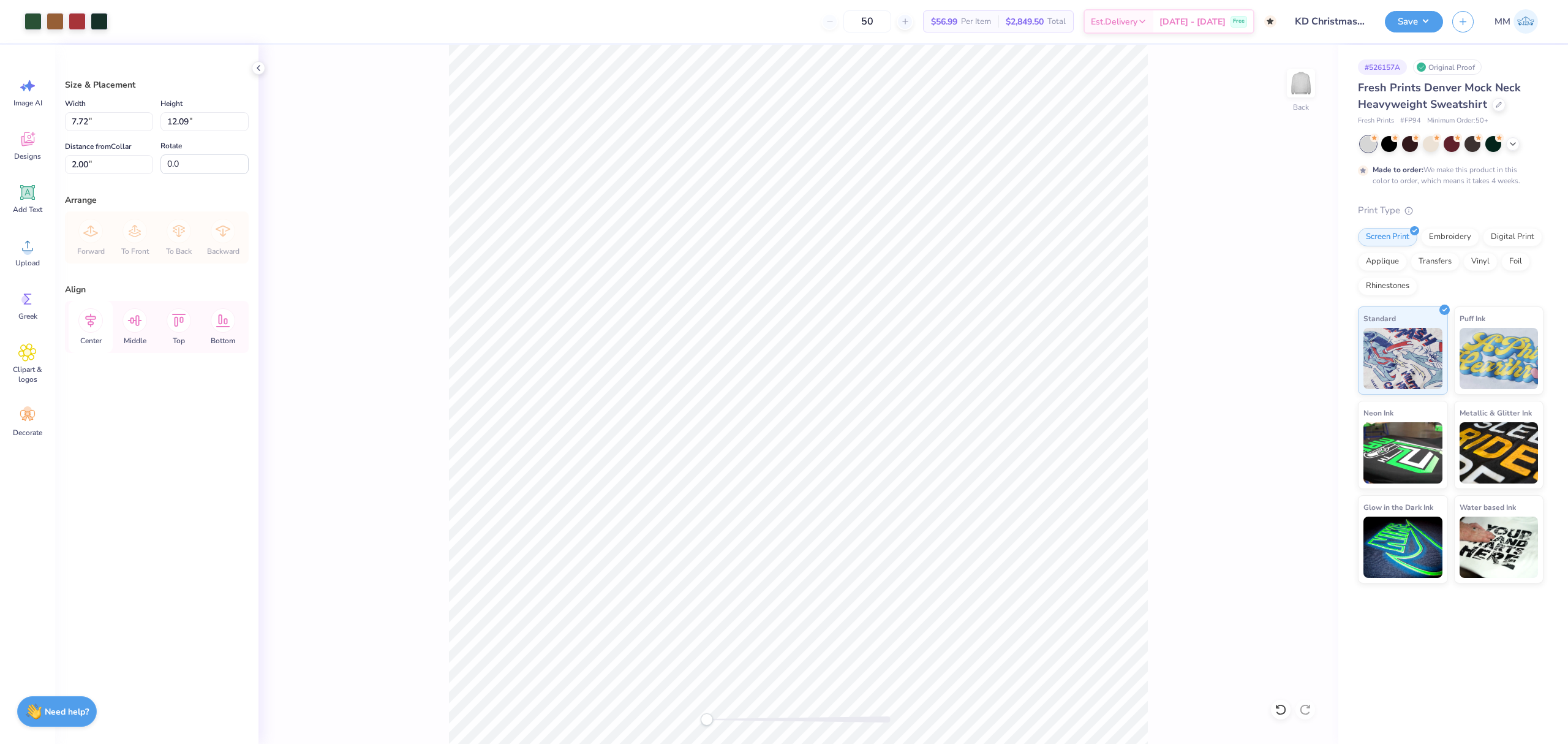
click at [89, 332] on icon at bounding box center [90, 320] width 24 height 24
click at [191, 118] on input "12.09" at bounding box center [204, 121] width 88 height 19
type input "11"
type input "7.03"
type input "11.00"
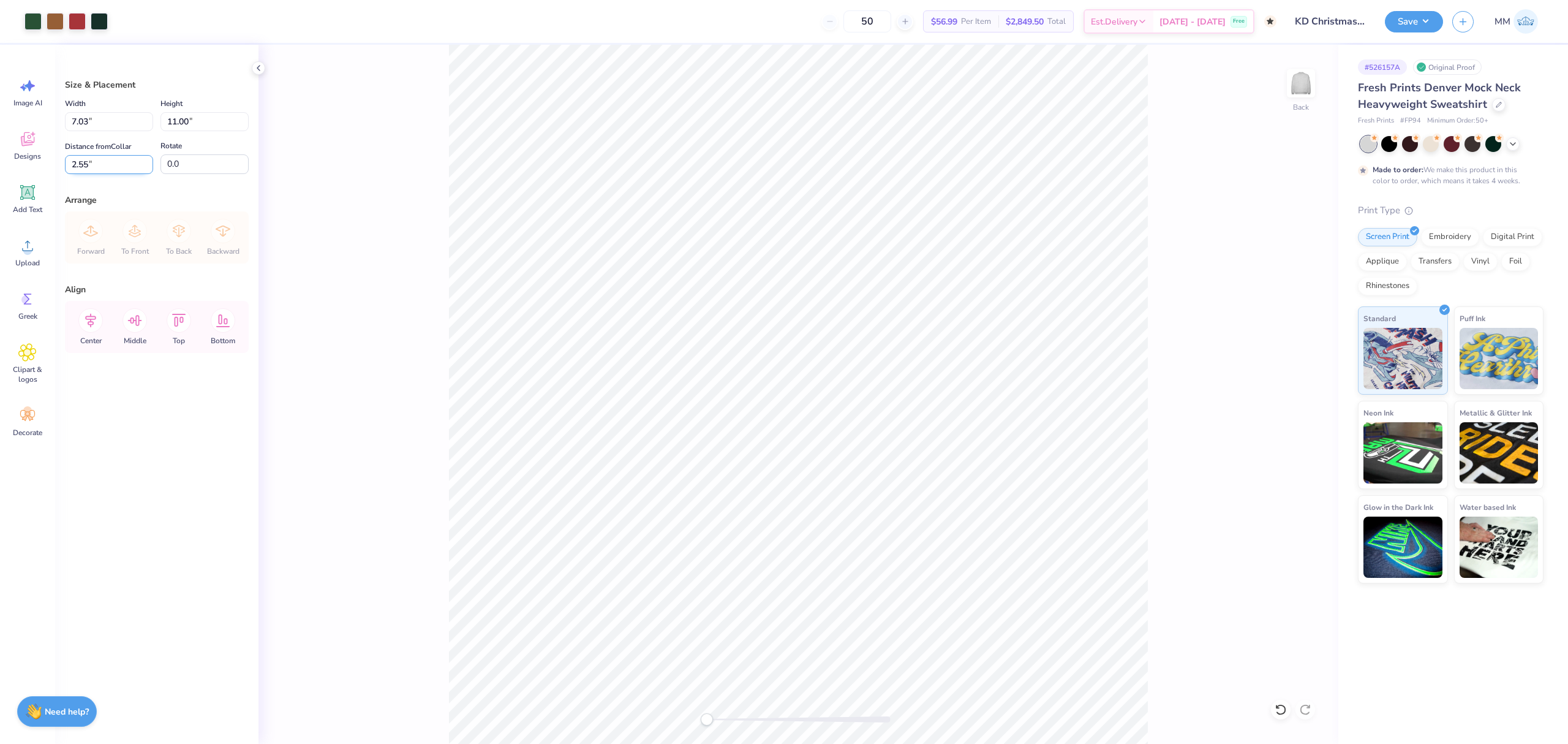
click at [118, 168] on input "2.55" at bounding box center [108, 164] width 88 height 19
type input "3"
type input "2.00"
click at [85, 318] on icon at bounding box center [90, 320] width 24 height 24
drag, startPoint x: 99, startPoint y: 118, endPoint x: 15, endPoint y: 120, distance: 84.0
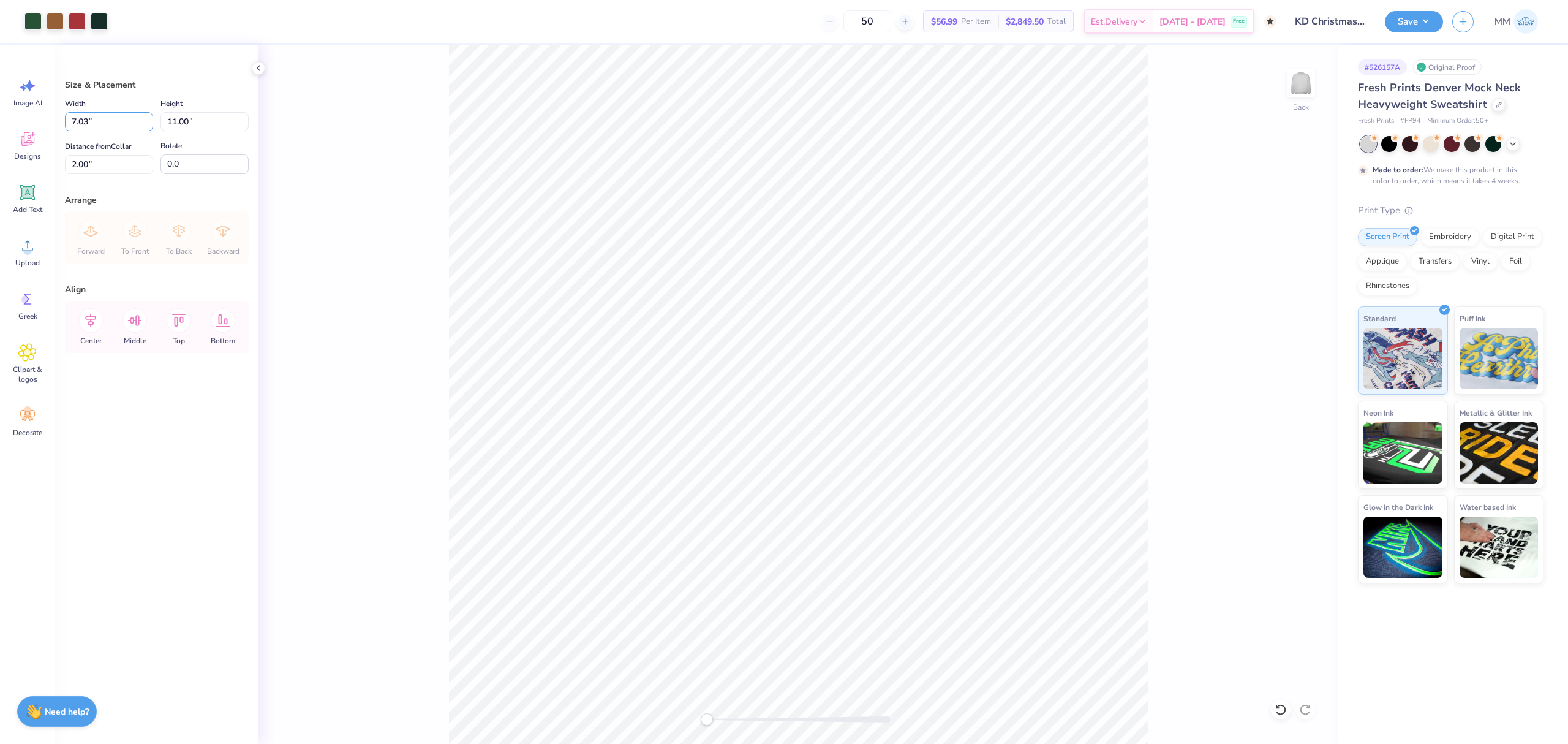
click at [15, 120] on div "Art colors 50 $56.99 Per Item $2,849.50 Total Est. Delivery Oct 25 - 28 Free De…" at bounding box center [784, 372] width 1568 height 744
type input "8.00"
type input "12.53"
click at [99, 165] on input "1.24" at bounding box center [108, 164] width 88 height 19
type input "2.00"
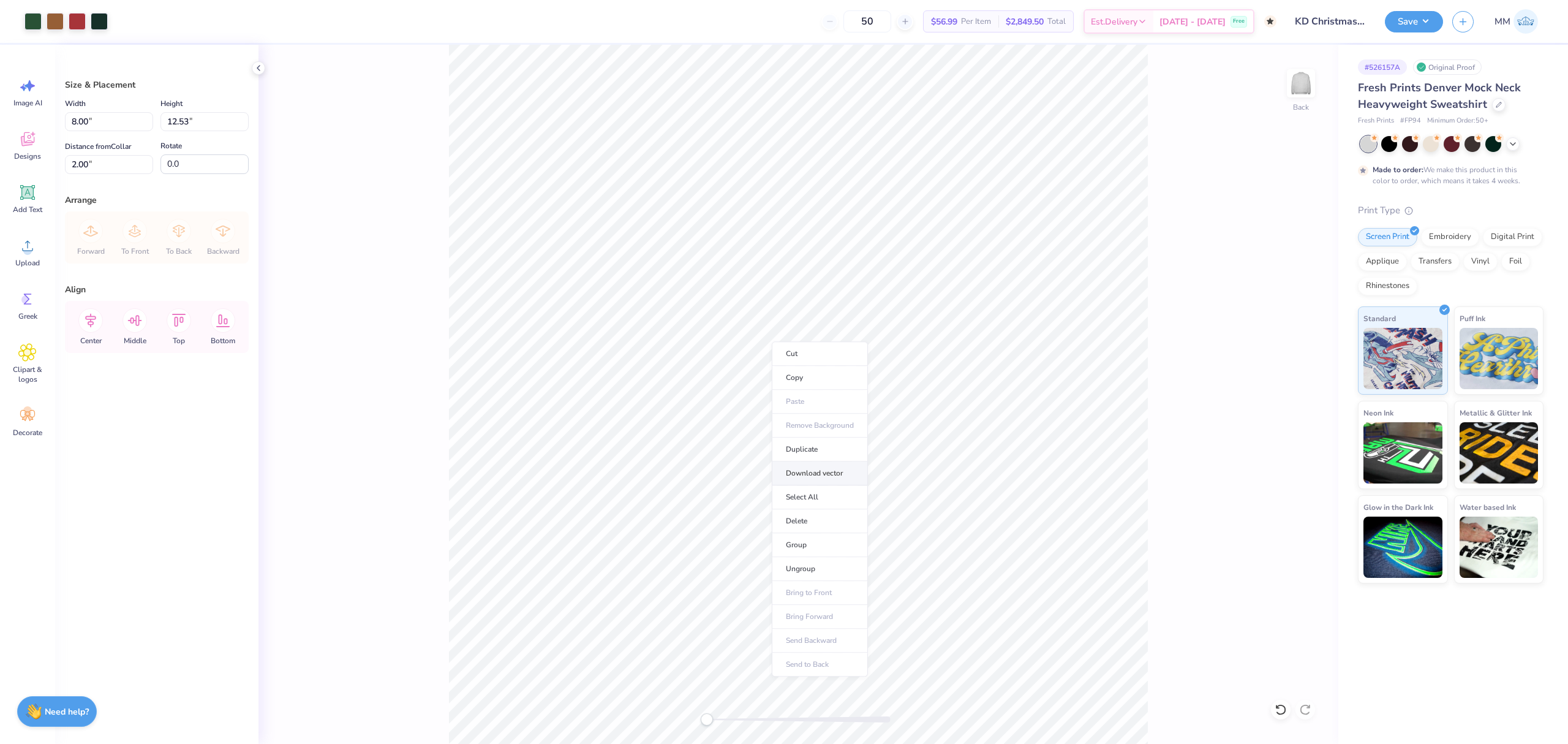
click at [842, 471] on li "Download vector" at bounding box center [820, 473] width 96 height 24
click at [1419, 16] on button "Save" at bounding box center [1414, 19] width 58 height 22
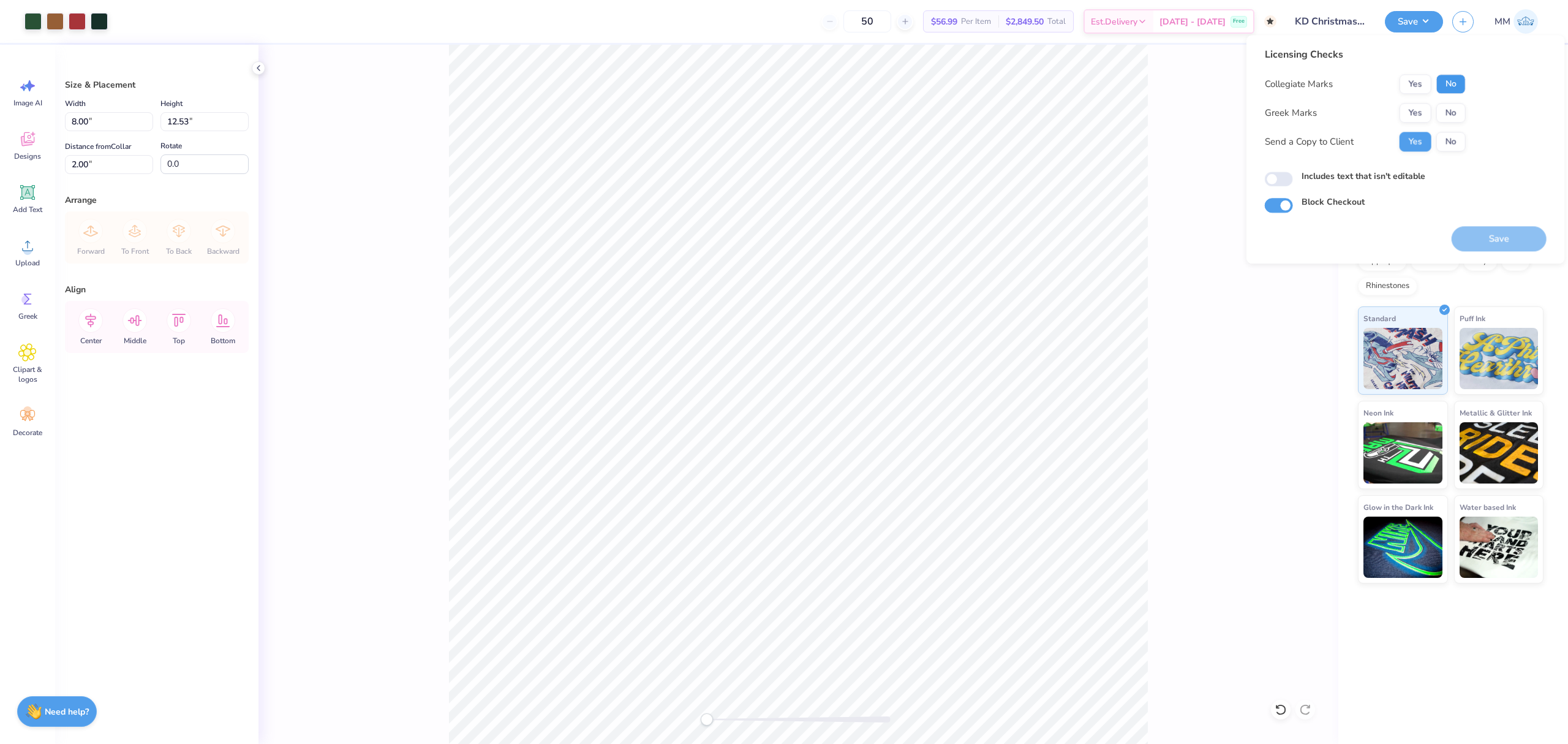
click at [1450, 83] on button "No" at bounding box center [1451, 84] width 29 height 19
click at [1424, 104] on button "Yes" at bounding box center [1416, 113] width 32 height 19
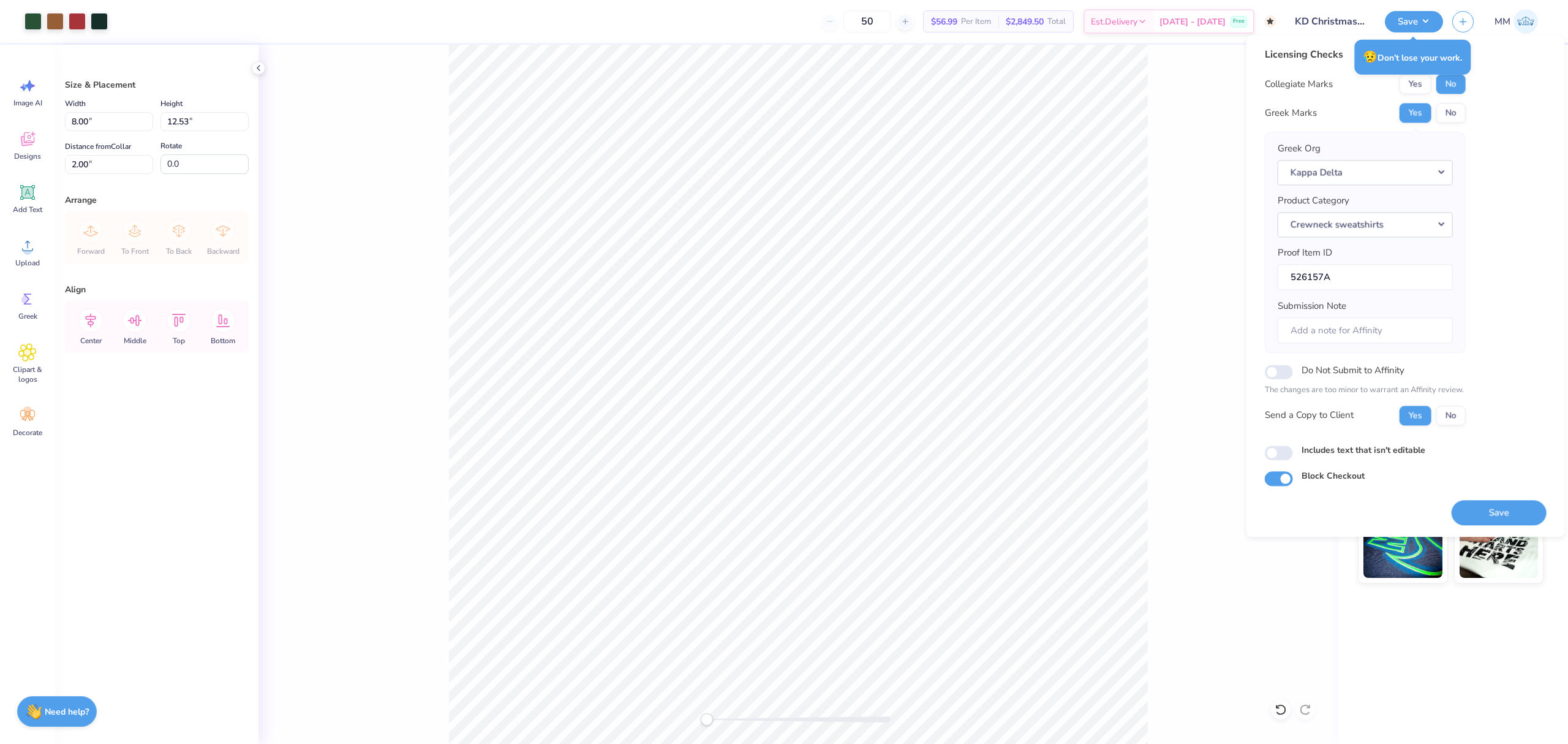
click at [1324, 454] on label "Includes text that isn't editable" at bounding box center [1364, 450] width 124 height 13
click at [1293, 454] on input "Includes text that isn't editable" at bounding box center [1279, 452] width 29 height 15
checkbox input "true"
click at [1486, 512] on button "Save" at bounding box center [1499, 512] width 95 height 25
